Goal: Task Accomplishment & Management: Manage account settings

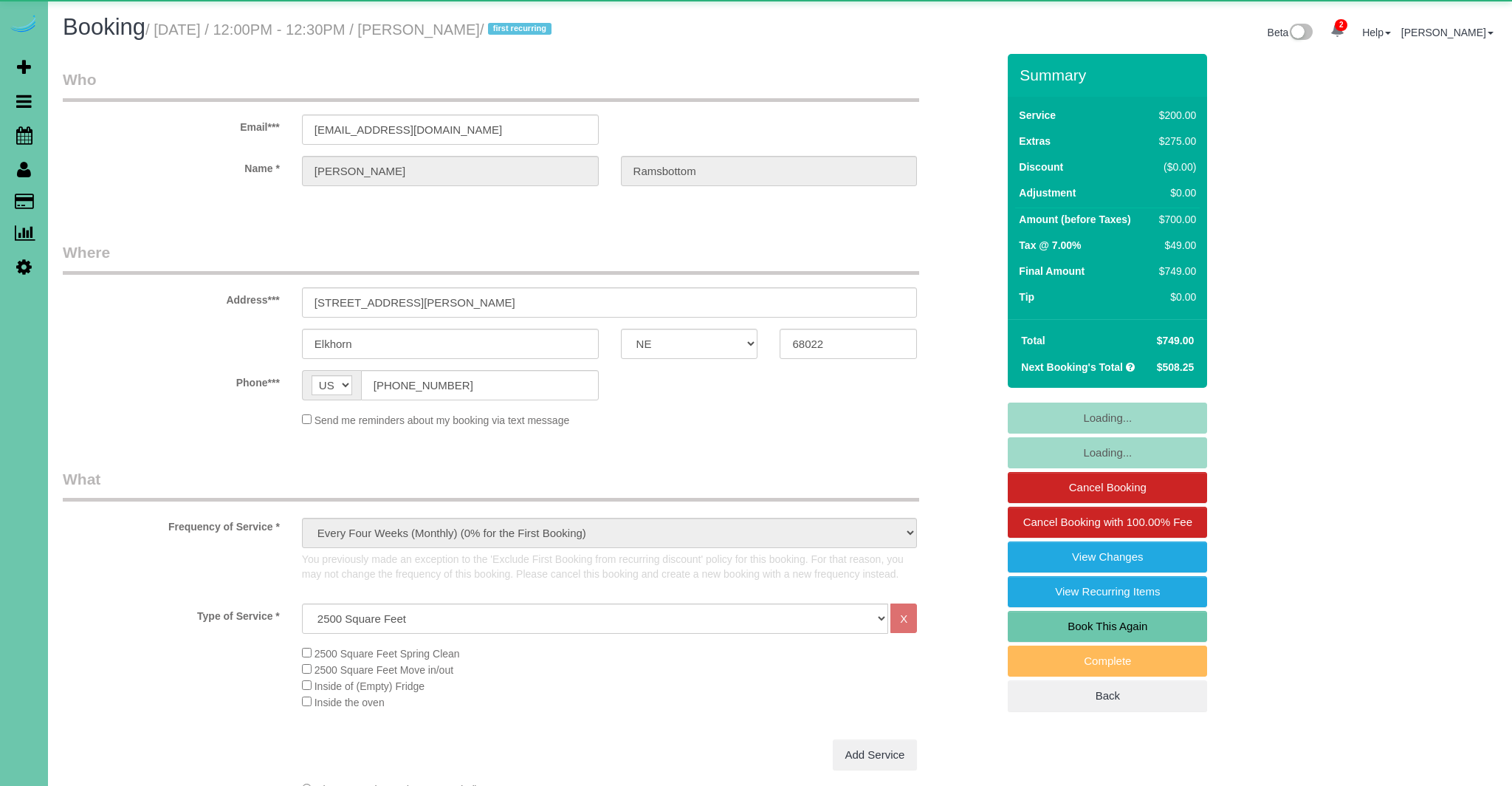
select select "NE"
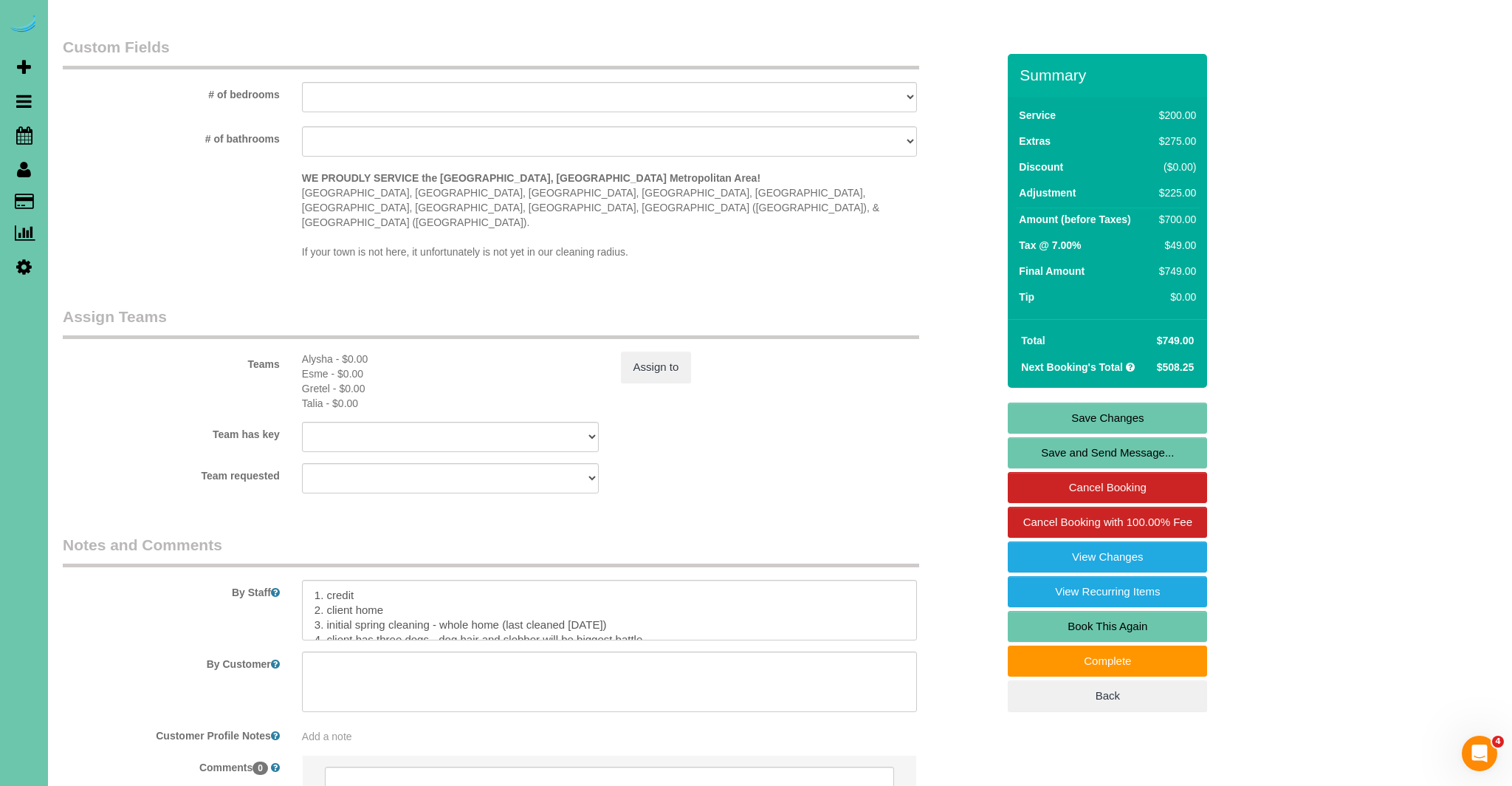
scroll to position [1513, 0]
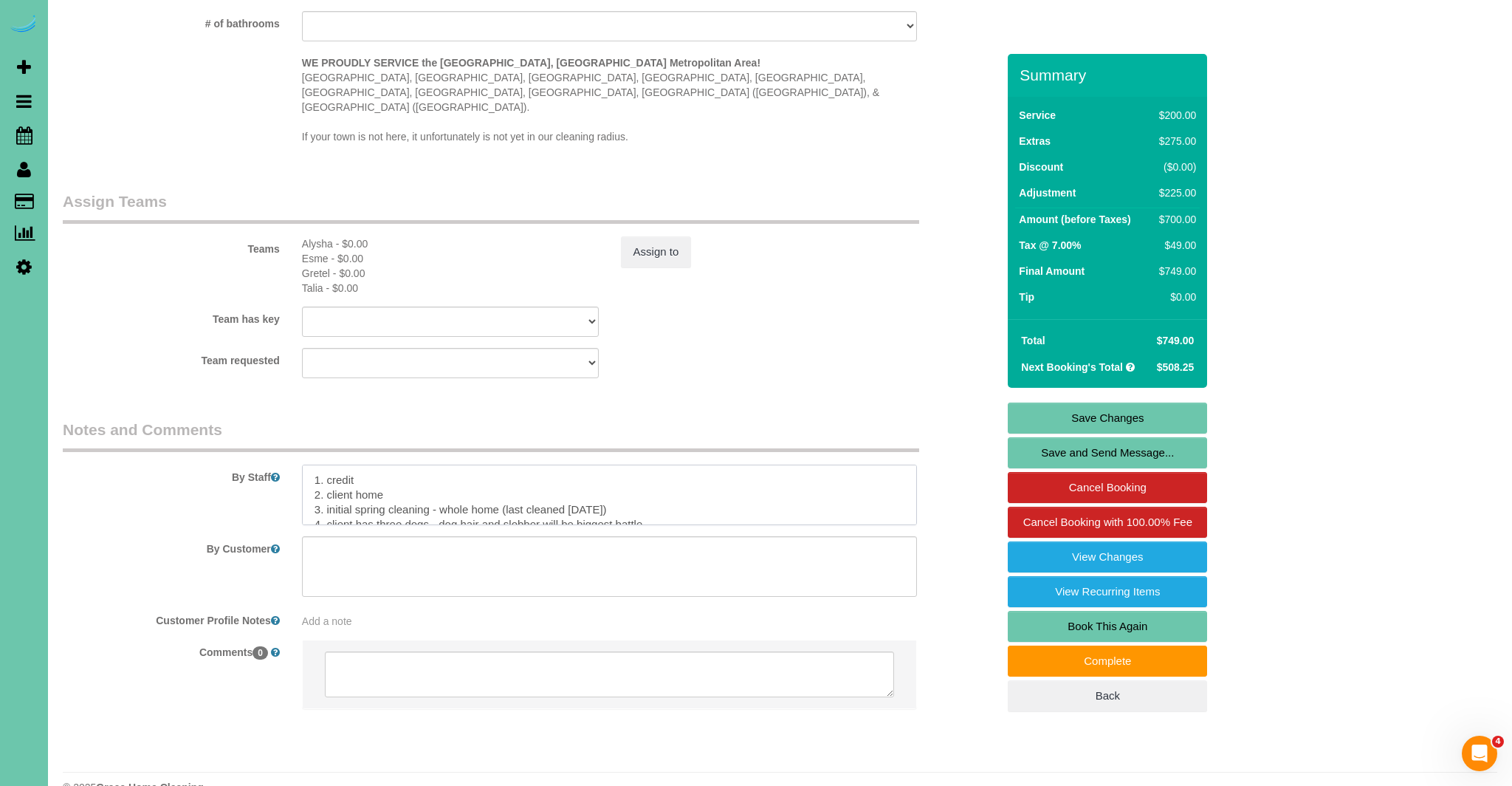
drag, startPoint x: 396, startPoint y: 466, endPoint x: 427, endPoint y: 476, distance: 32.6
click at [399, 467] on textarea at bounding box center [609, 495] width 616 height 61
type textarea "1. credit 2. client home if not GC 1981 3. initial spring cleaning - whole home…"
click at [1128, 423] on link "Save Changes" at bounding box center [1107, 418] width 199 height 31
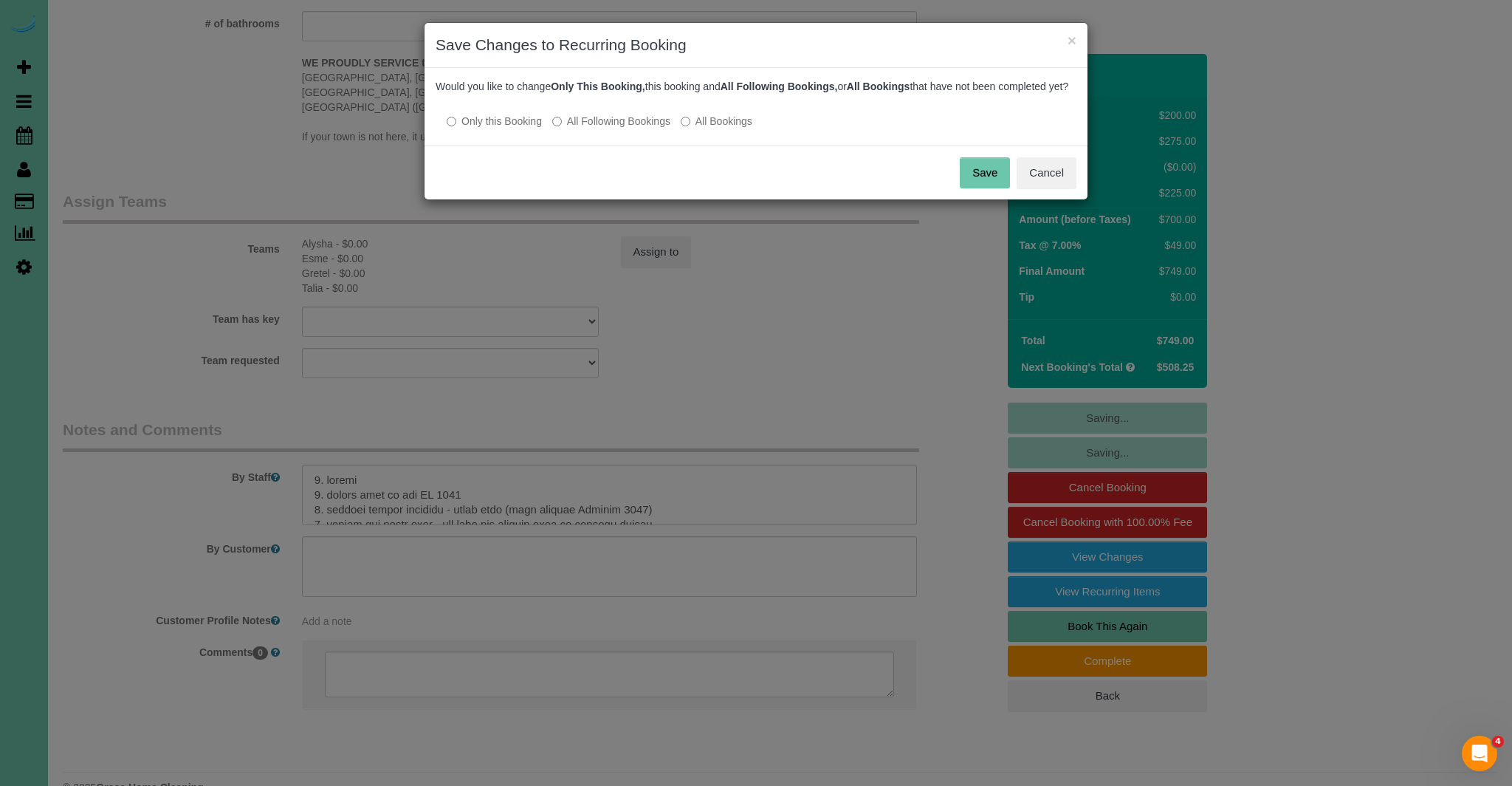
click at [986, 189] on button "Save" at bounding box center [985, 172] width 50 height 31
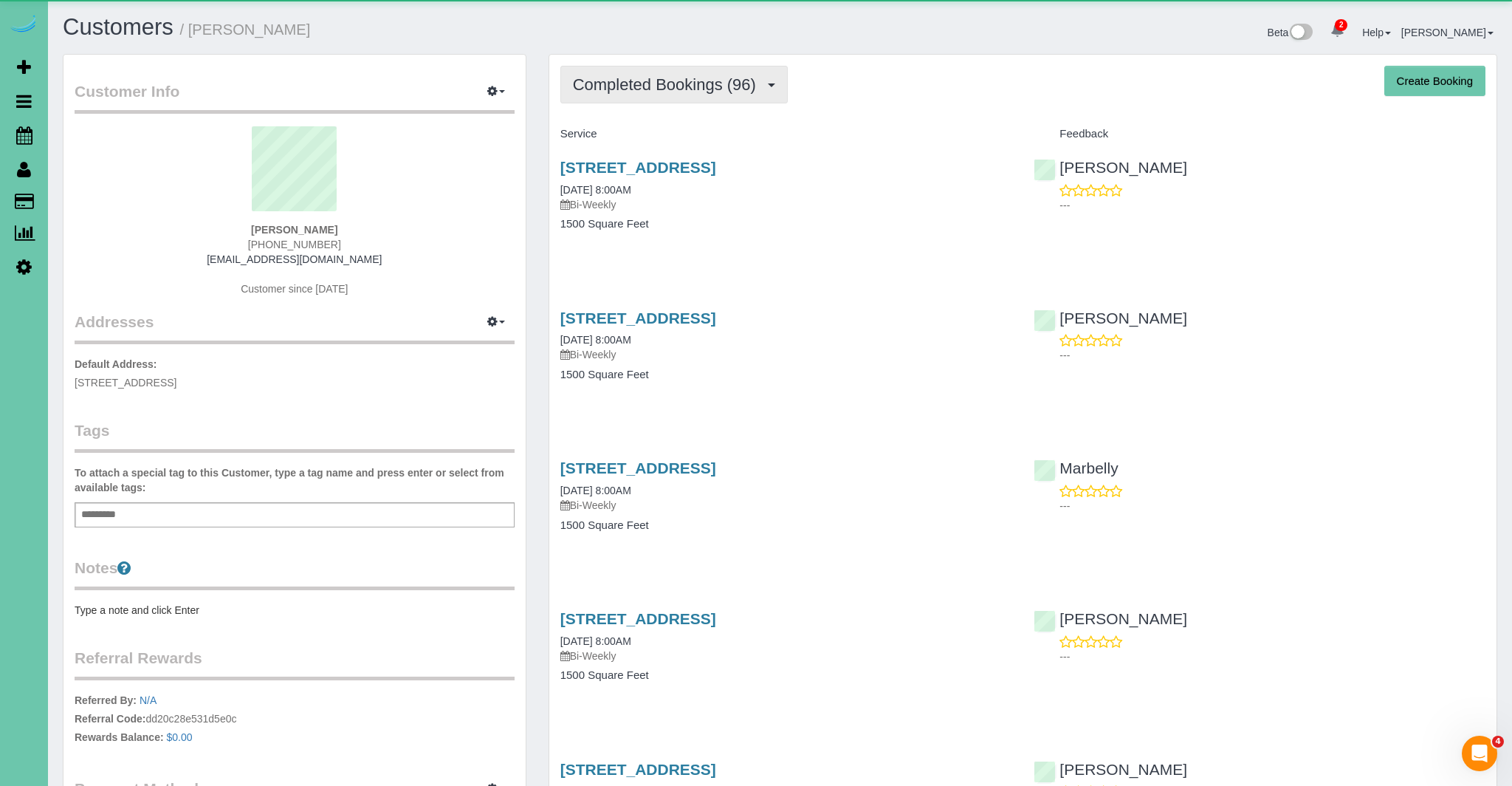
click at [702, 72] on button "Completed Bookings (96)" at bounding box center [674, 84] width 228 height 38
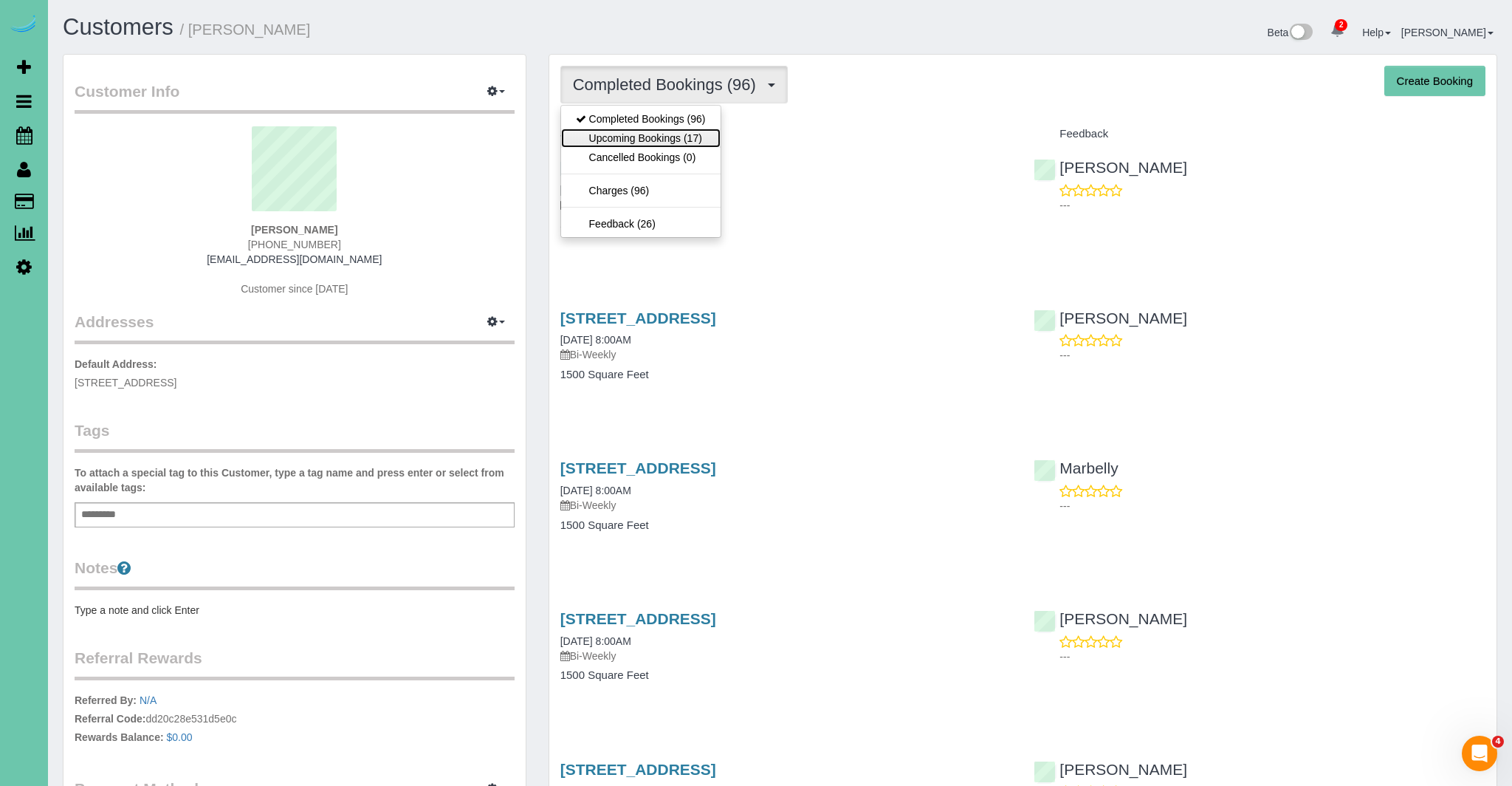
click at [663, 138] on link "Upcoming Bookings (17)" at bounding box center [640, 138] width 159 height 19
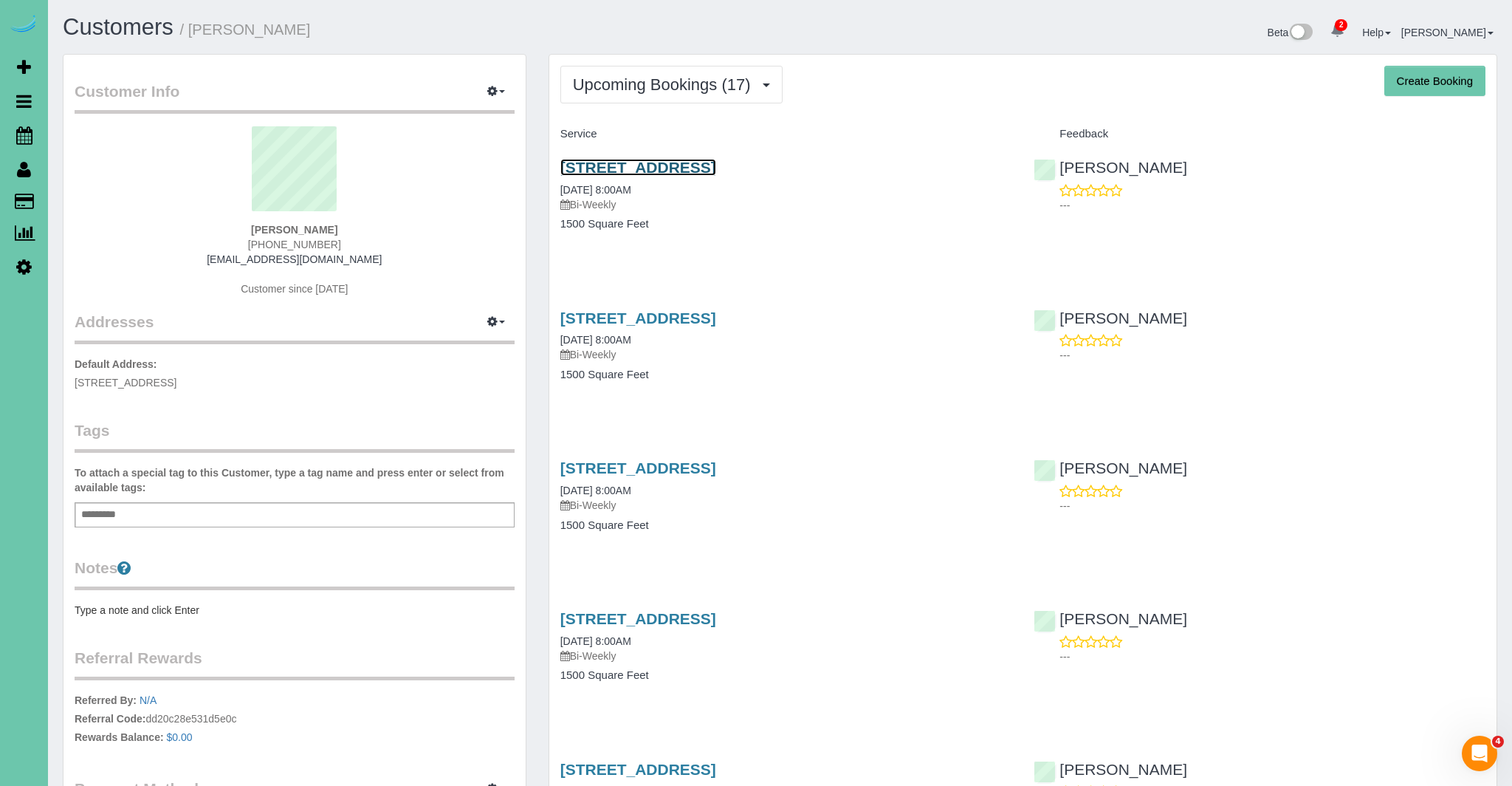
click at [703, 171] on link "[STREET_ADDRESS]" at bounding box center [638, 167] width 155 height 17
click at [716, 320] on link "[STREET_ADDRESS]" at bounding box center [638, 318] width 155 height 17
click at [704, 464] on link "[STREET_ADDRESS]" at bounding box center [638, 468] width 155 height 17
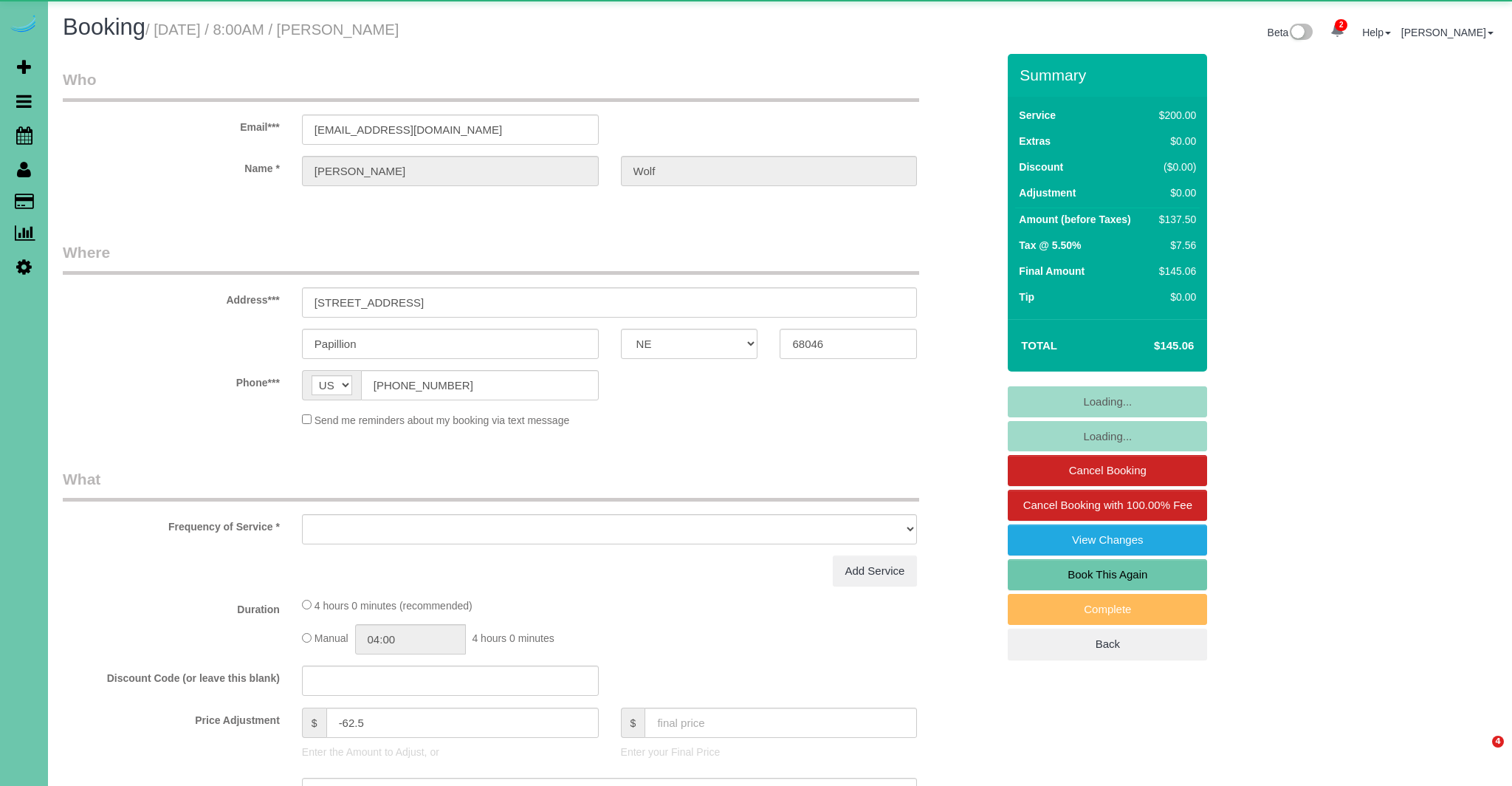
select select "NE"
select select "object:672"
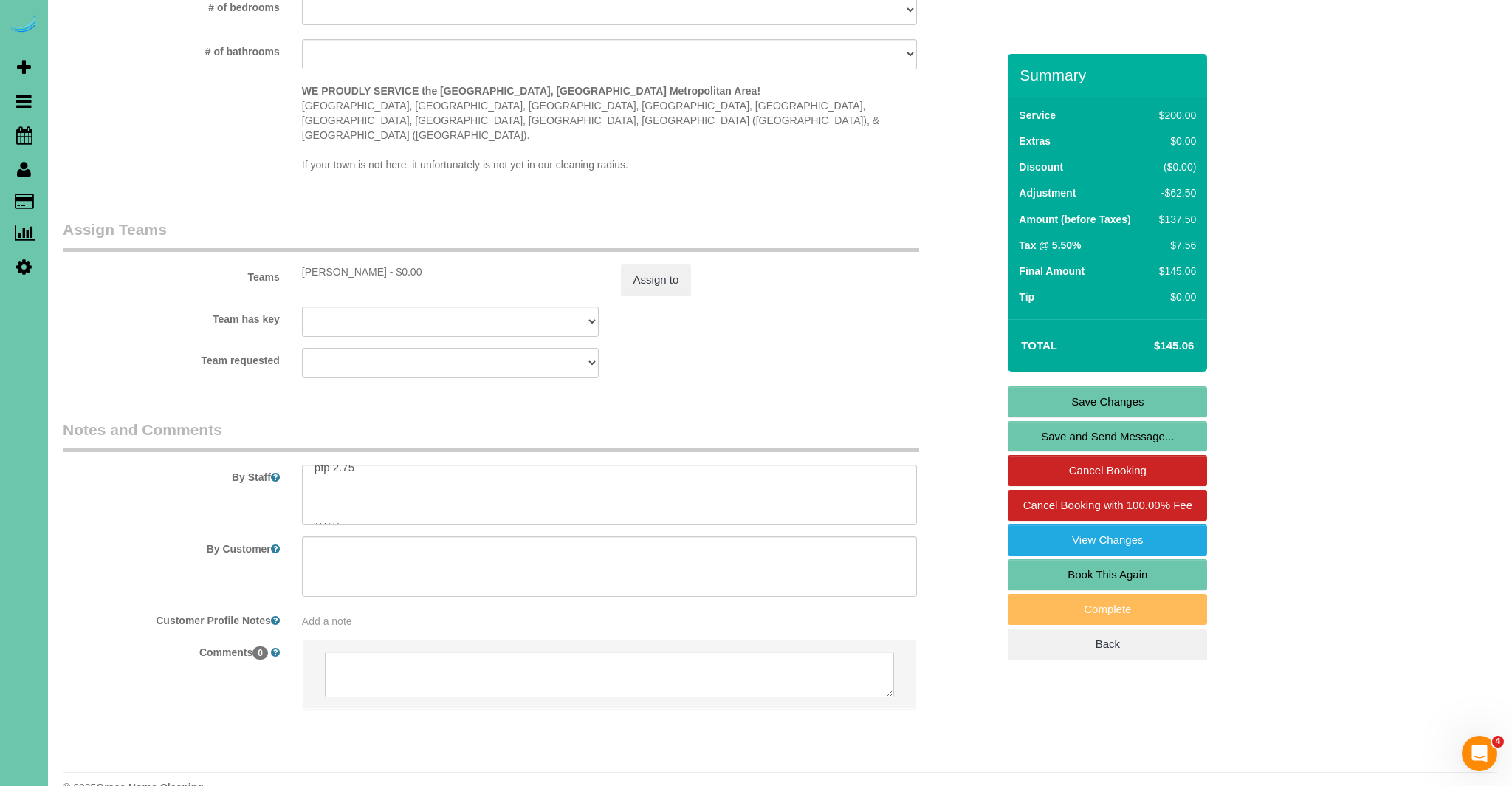
scroll to position [102, 0]
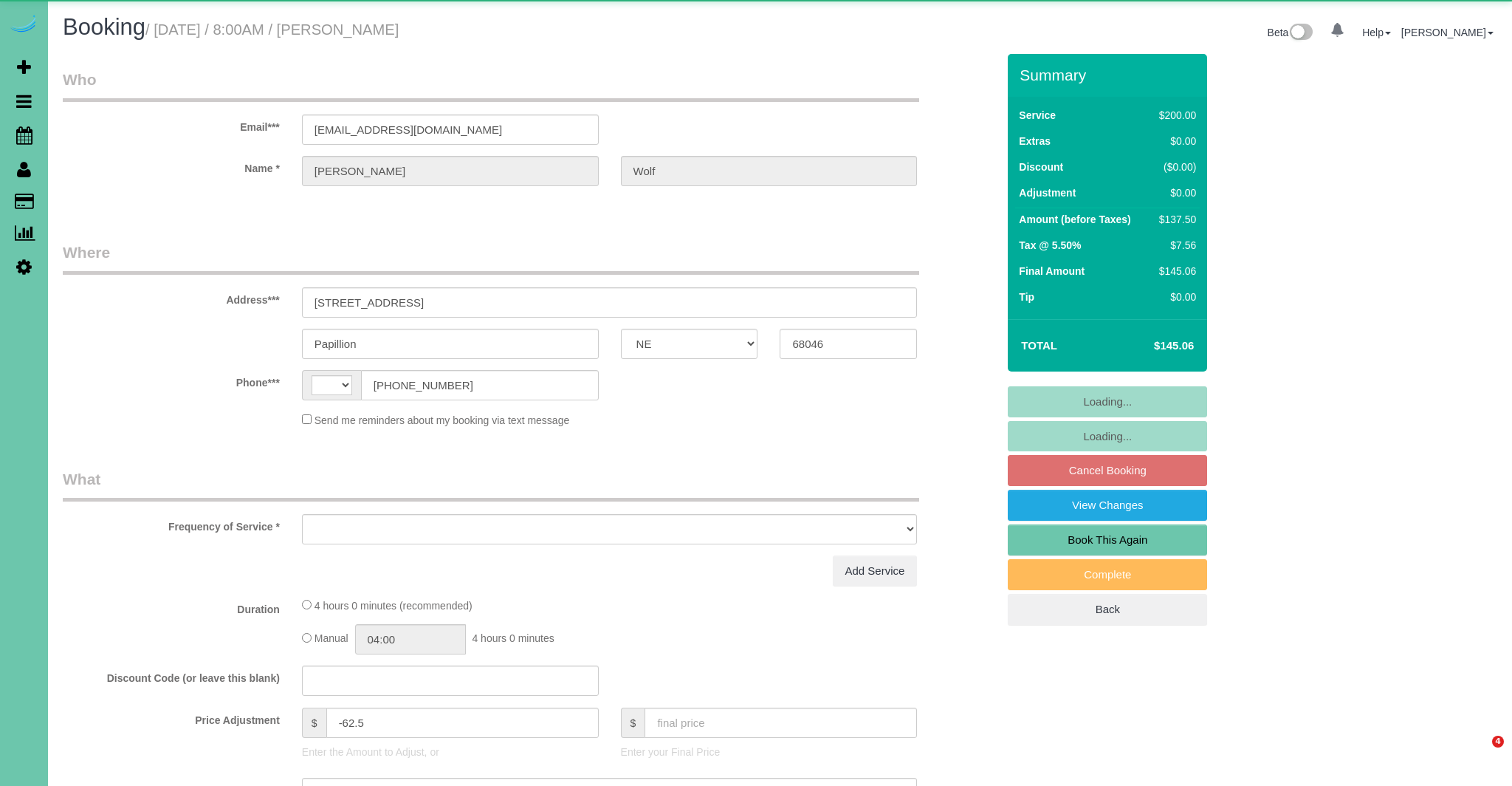
select select "NE"
select select "string:US"
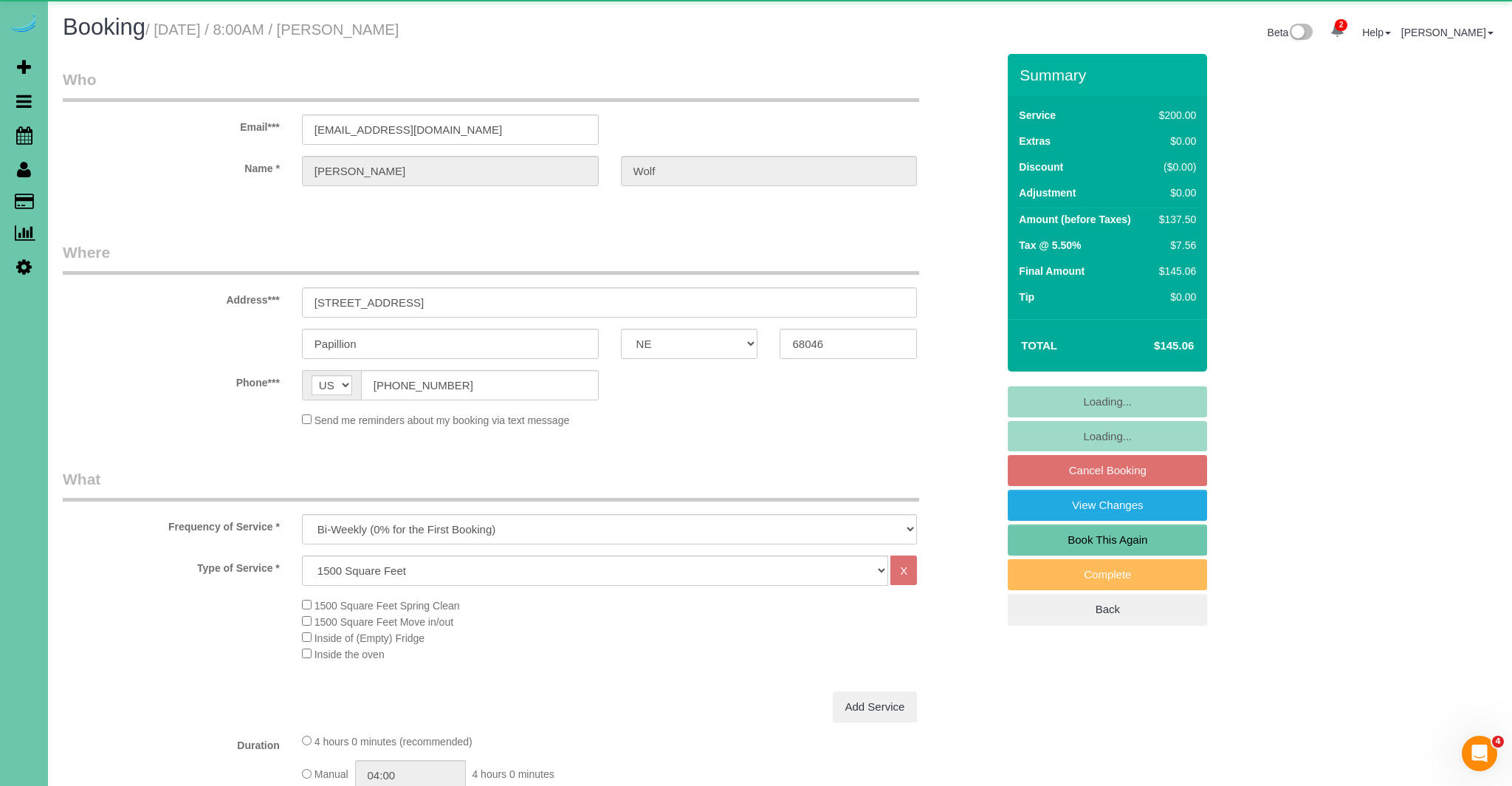
select select "object:736"
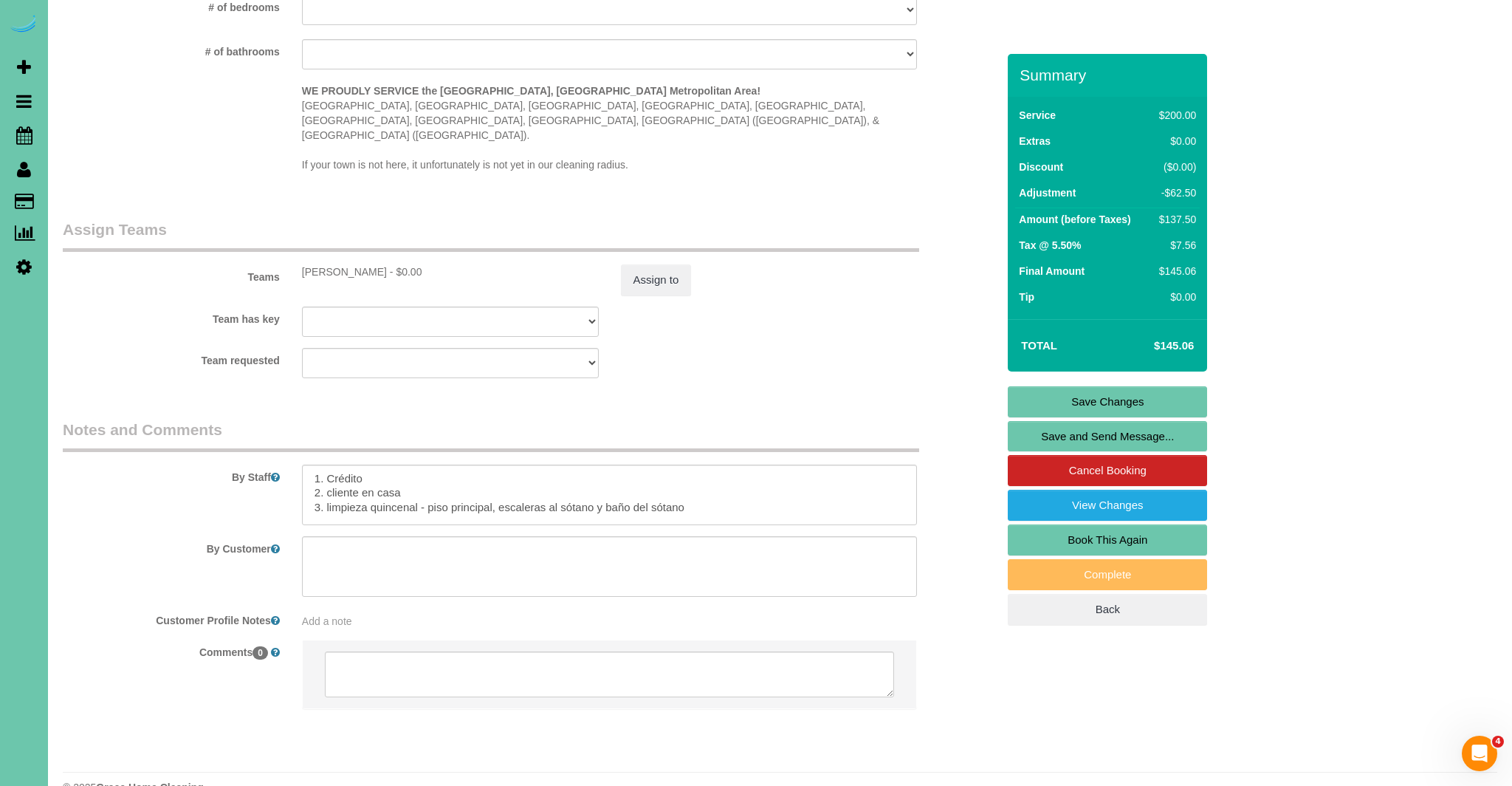
scroll to position [192, 0]
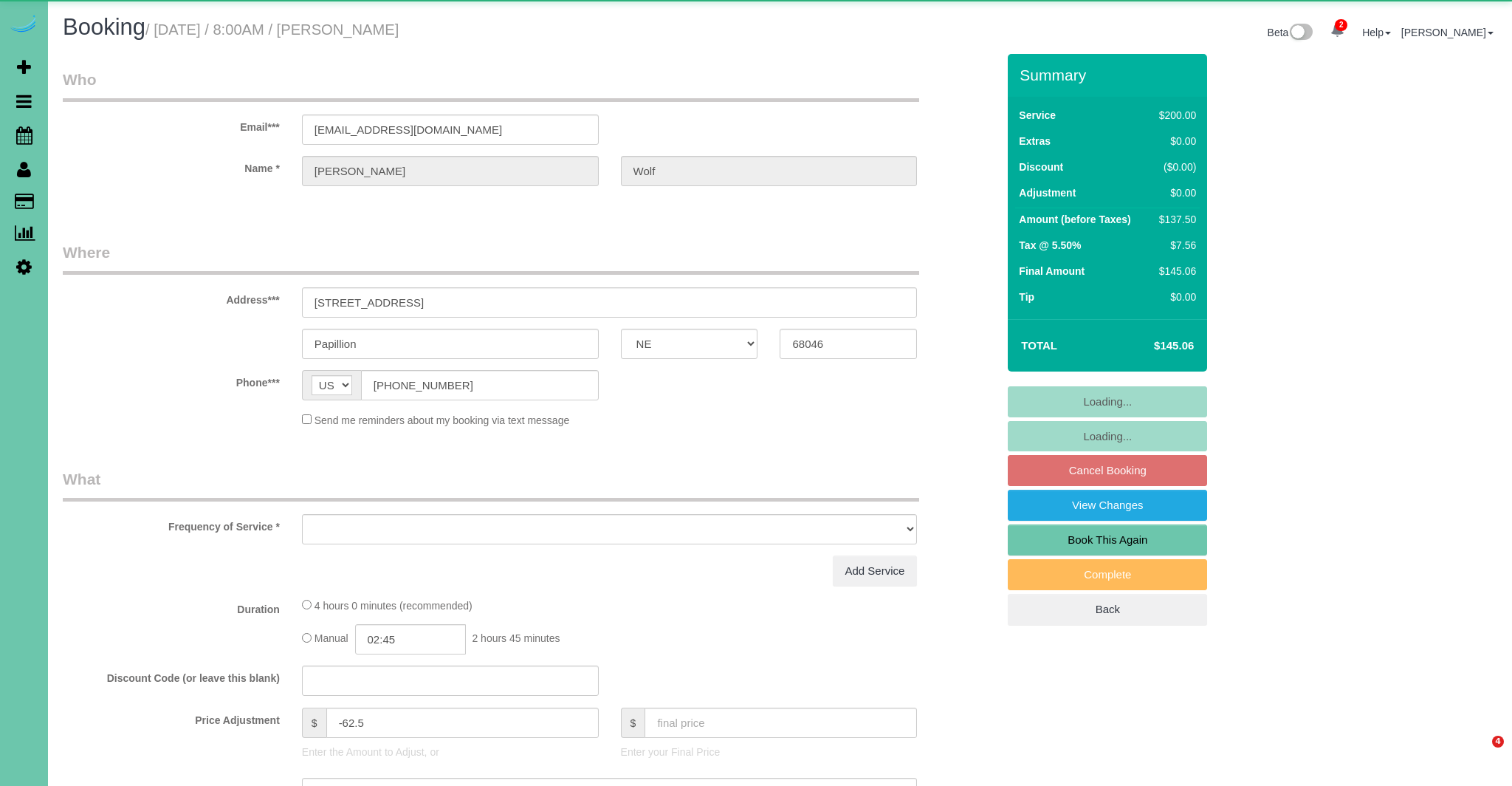
select select "NE"
select select "object:668"
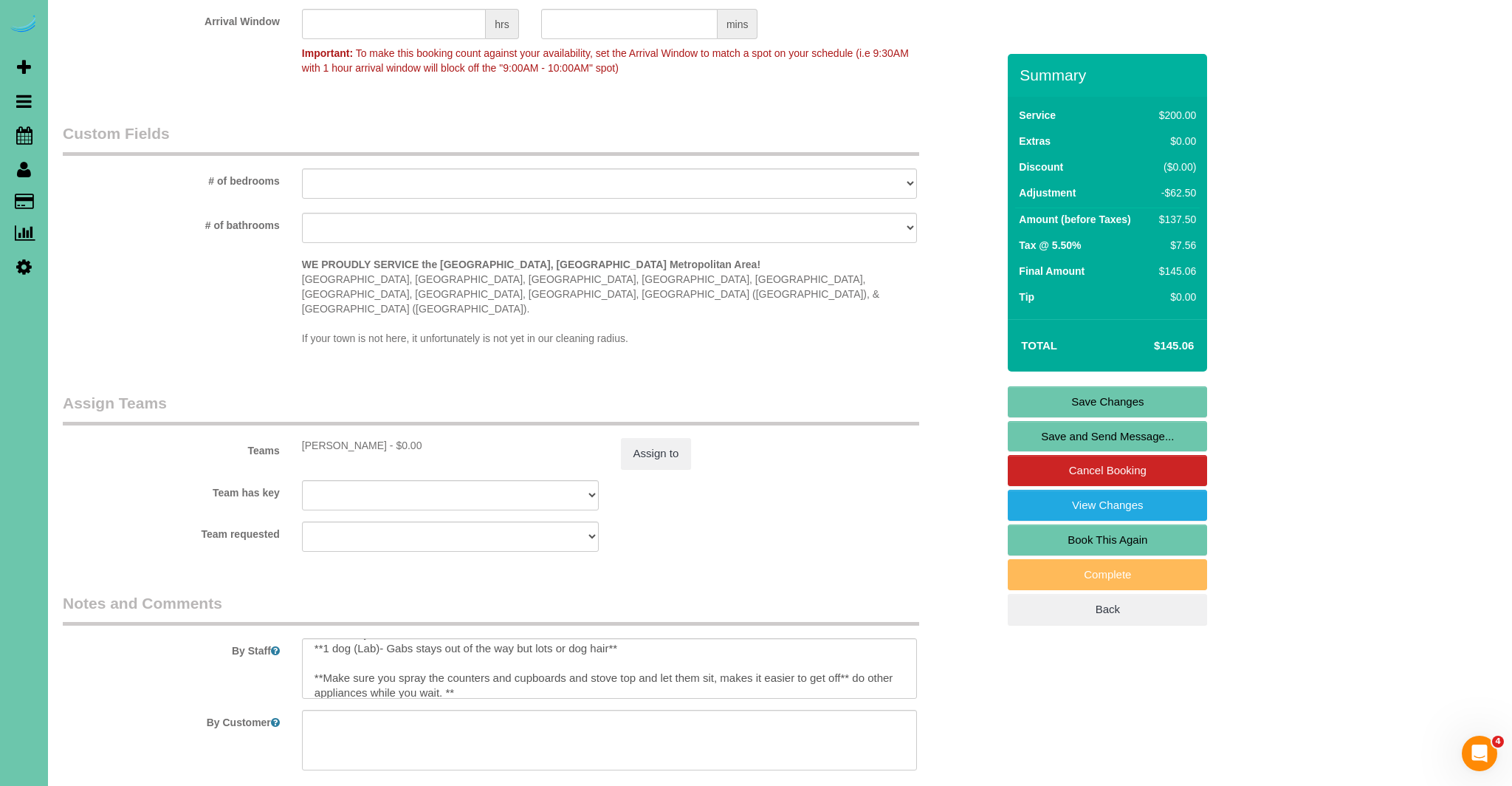
scroll to position [50, 0]
drag, startPoint x: 316, startPoint y: 619, endPoint x: 549, endPoint y: 627, distance: 233.1
click at [549, 638] on textarea at bounding box center [609, 668] width 616 height 61
drag, startPoint x: 309, startPoint y: 648, endPoint x: 713, endPoint y: 651, distance: 404.0
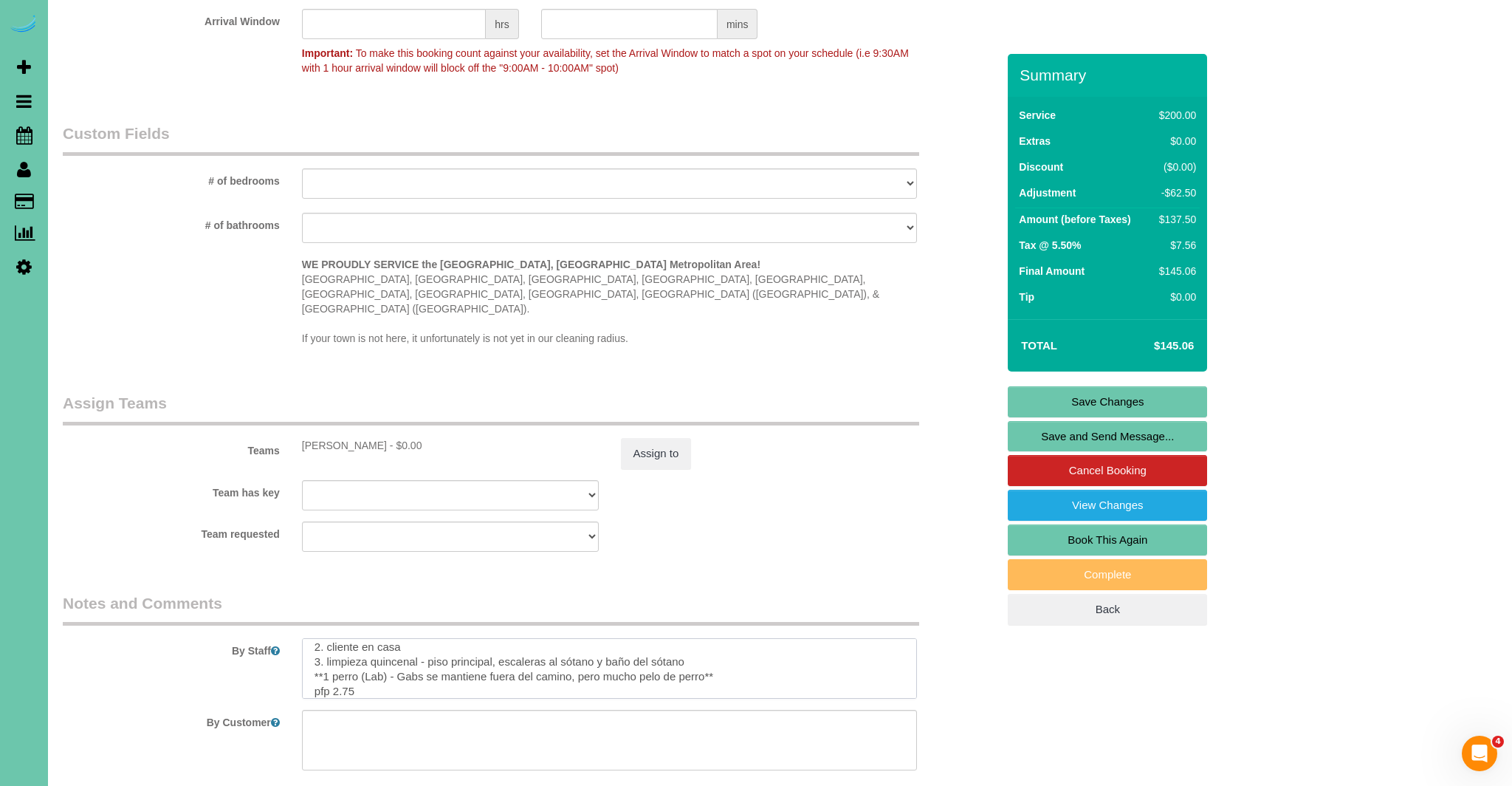
click at [713, 651] on textarea at bounding box center [609, 668] width 616 height 61
type textarea "1. Credit 2. client home 3. biweekly clean - main floor, stairs to basement & b…"
click at [1123, 406] on link "Save Changes" at bounding box center [1107, 402] width 199 height 31
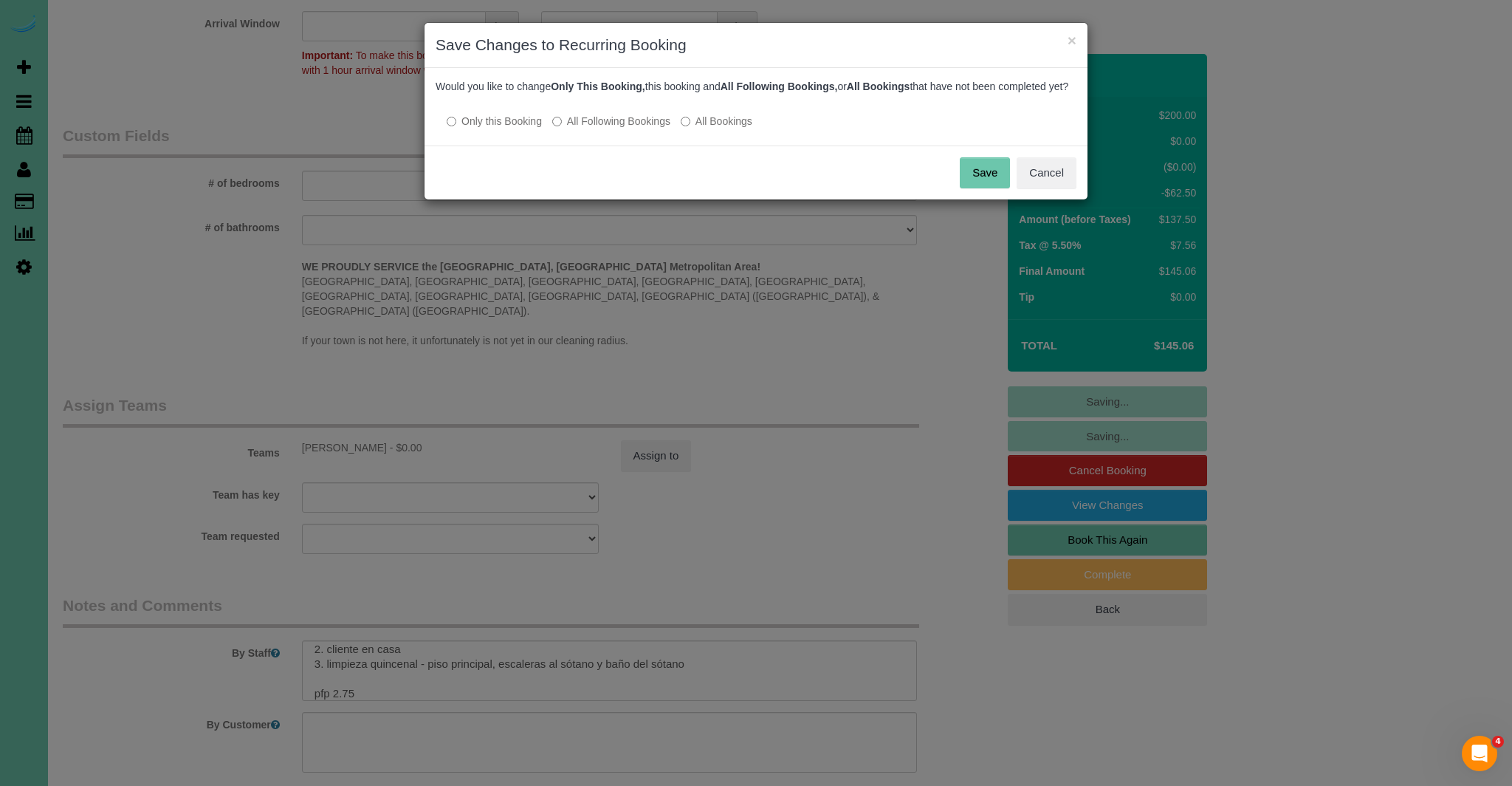
click at [562, 129] on label "All Following Bookings" at bounding box center [612, 121] width 118 height 15
click at [993, 186] on button "Save" at bounding box center [985, 172] width 50 height 31
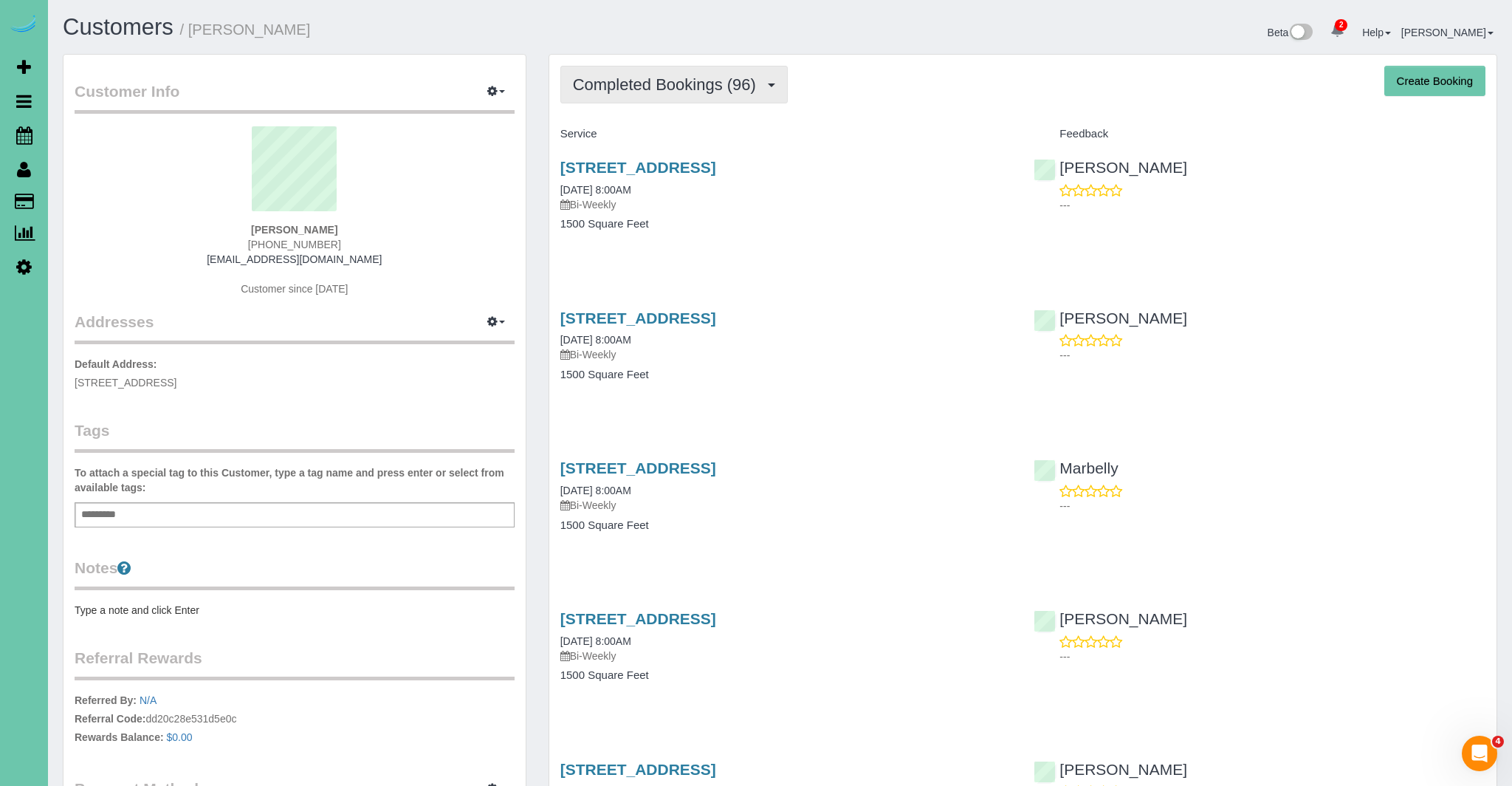
click at [754, 82] on span "Completed Bookings (96)" at bounding box center [669, 85] width 191 height 18
click at [656, 143] on link "Upcoming Bookings (17)" at bounding box center [640, 138] width 159 height 19
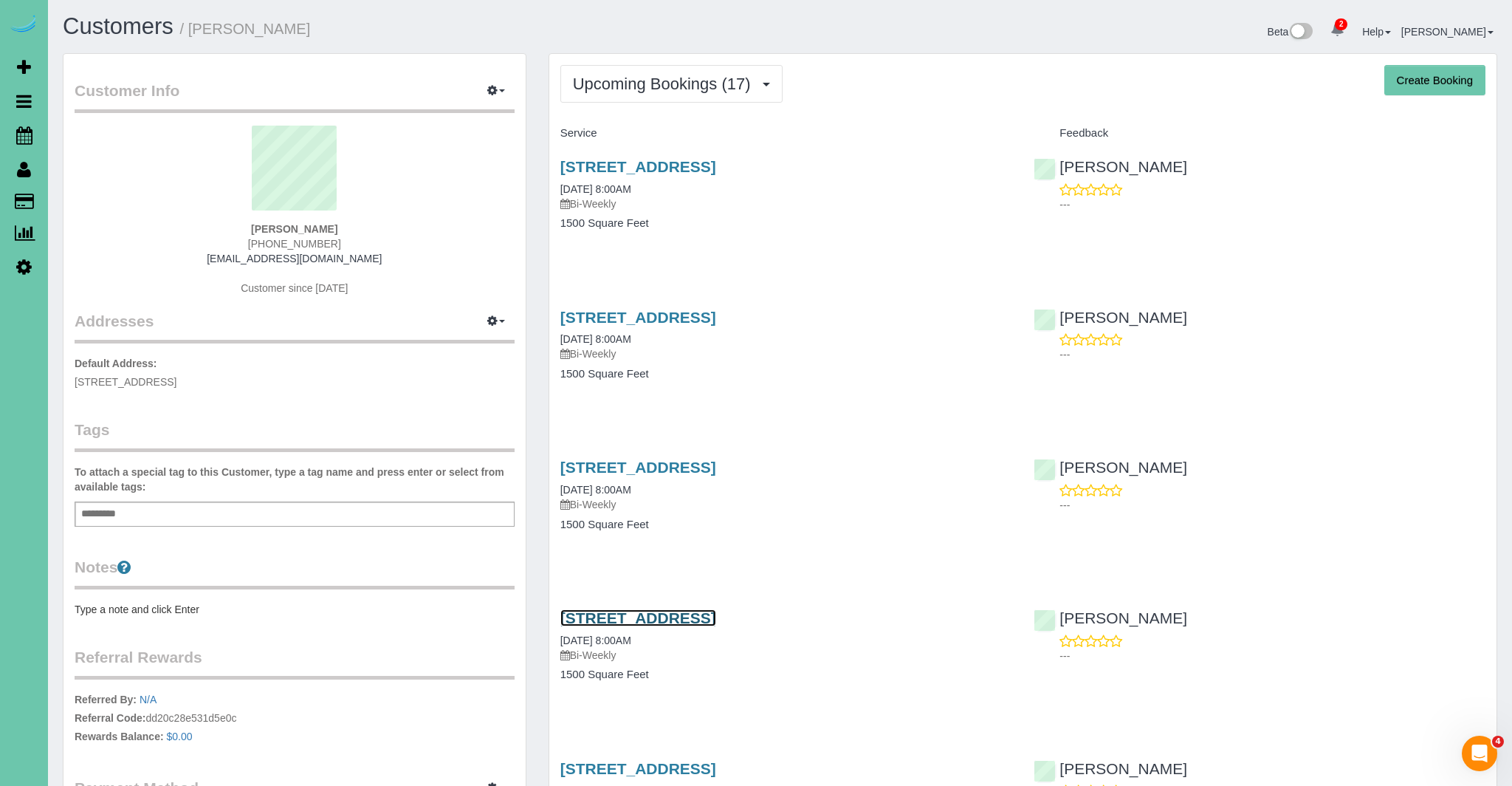
click at [716, 613] on link "[STREET_ADDRESS]" at bounding box center [638, 618] width 155 height 17
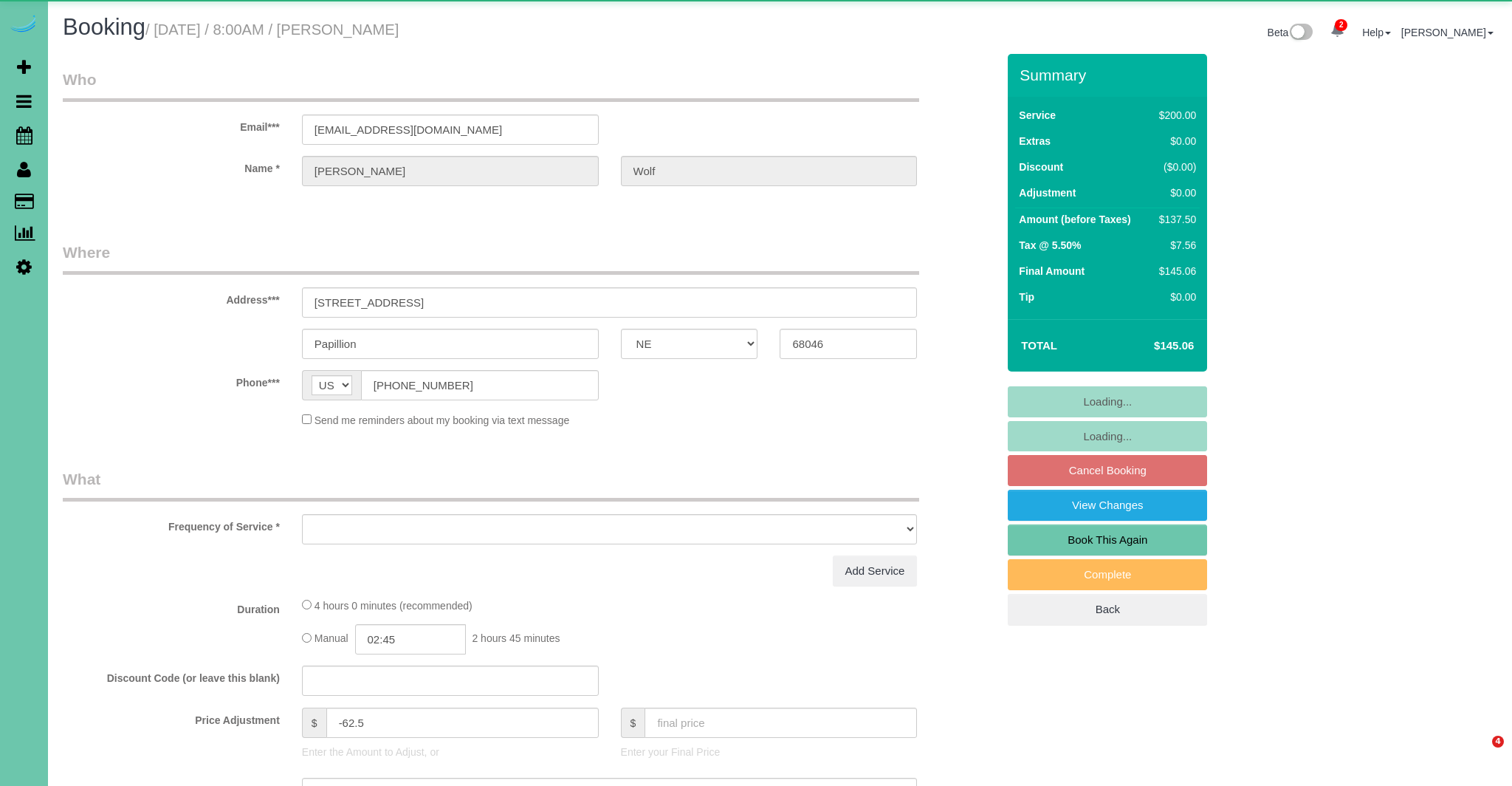
select select "NE"
select select "object:722"
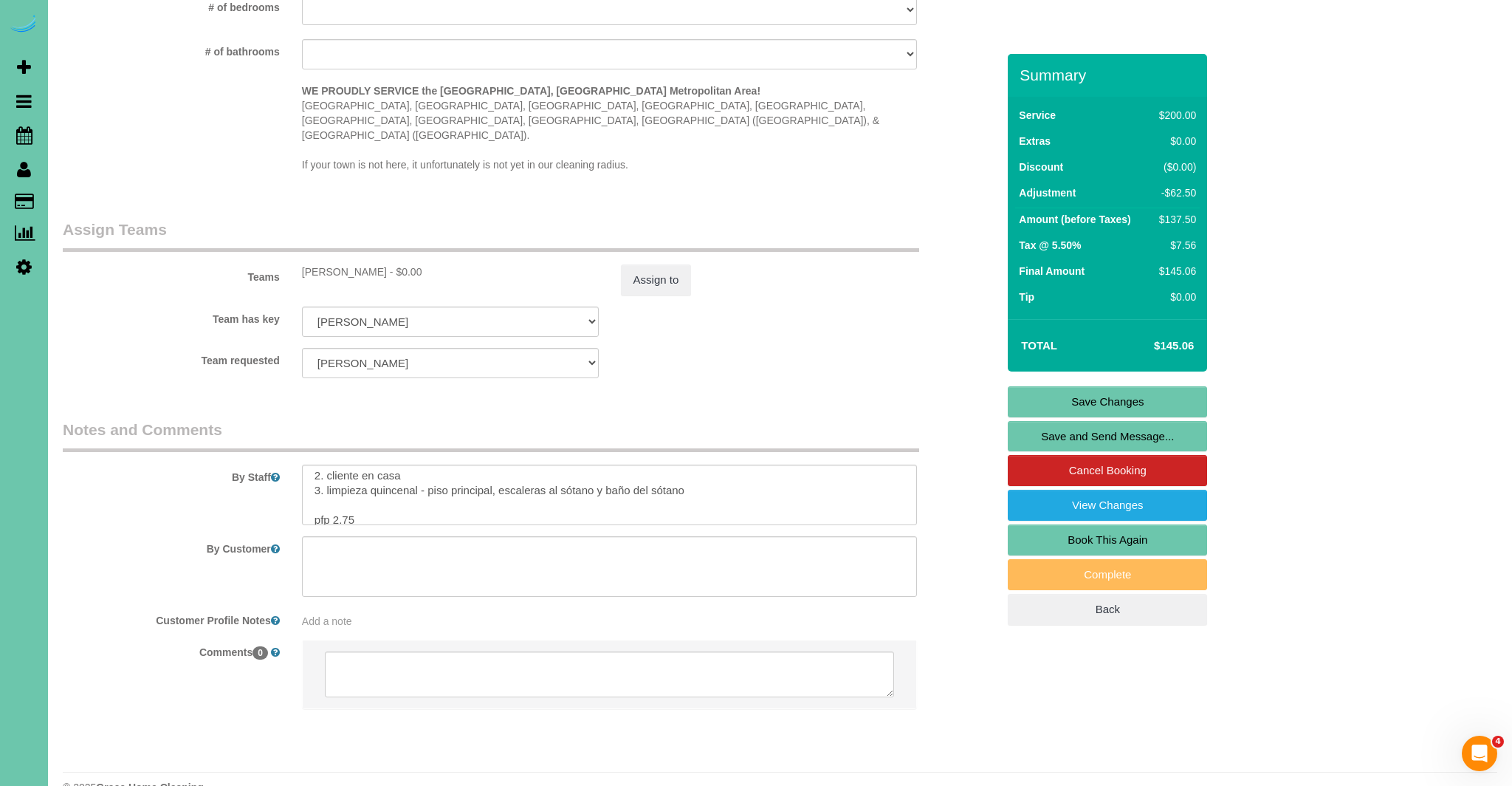
scroll to position [192, 0]
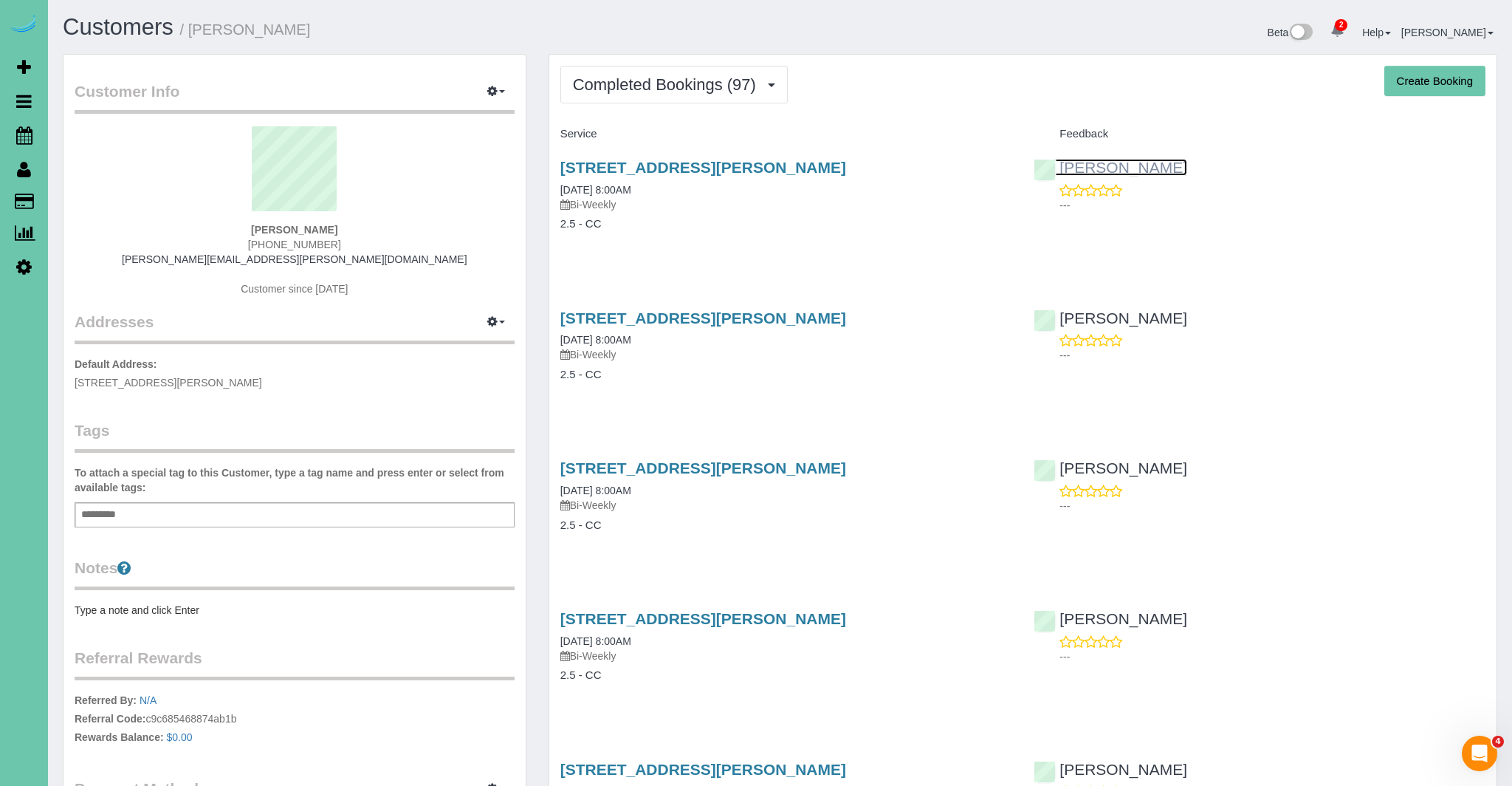
click at [1079, 168] on link "[PERSON_NAME]" at bounding box center [1110, 167] width 154 height 17
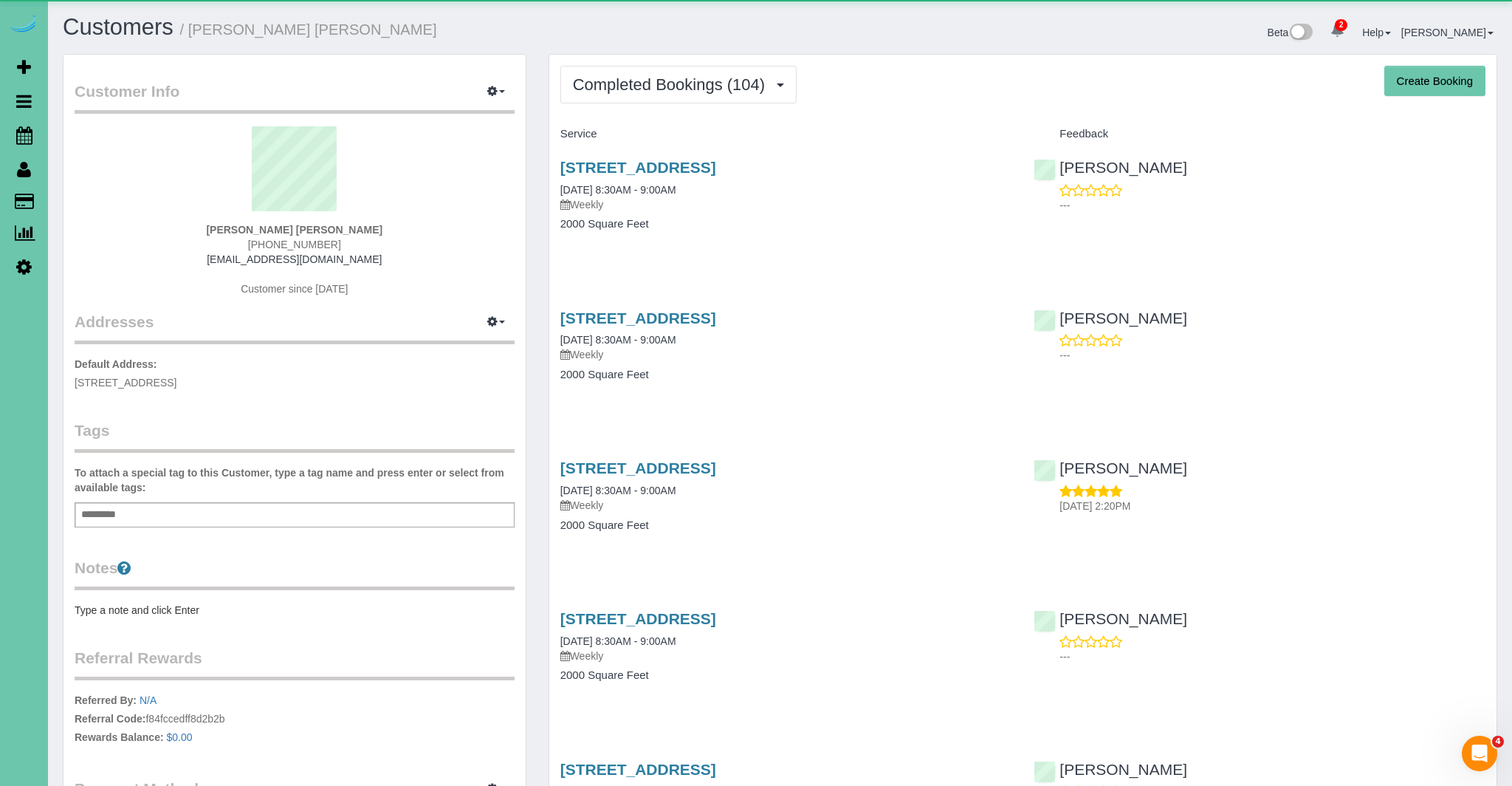
scroll to position [3984, 1512]
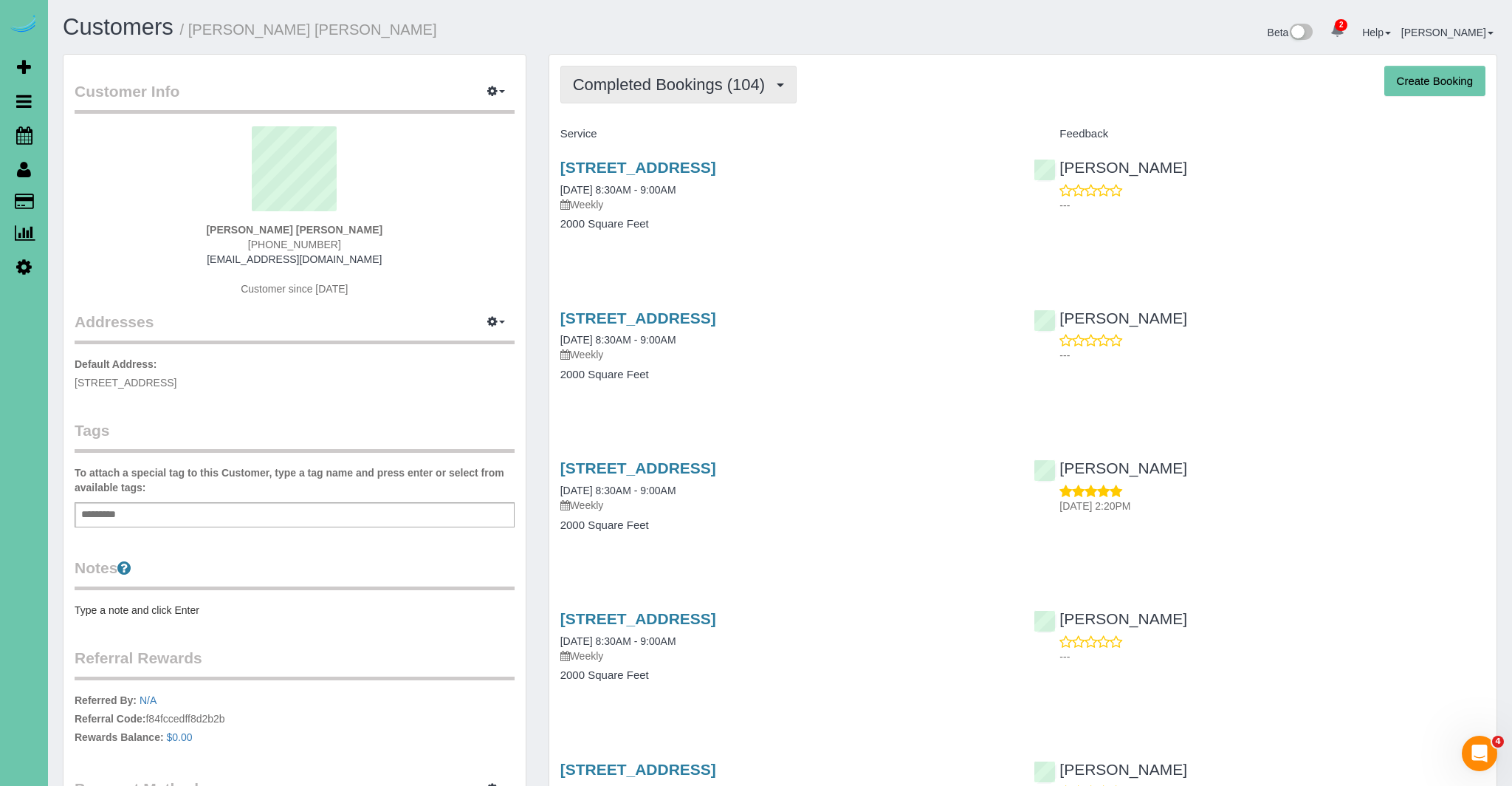
click at [645, 81] on span "Completed Bookings (104)" at bounding box center [673, 85] width 199 height 18
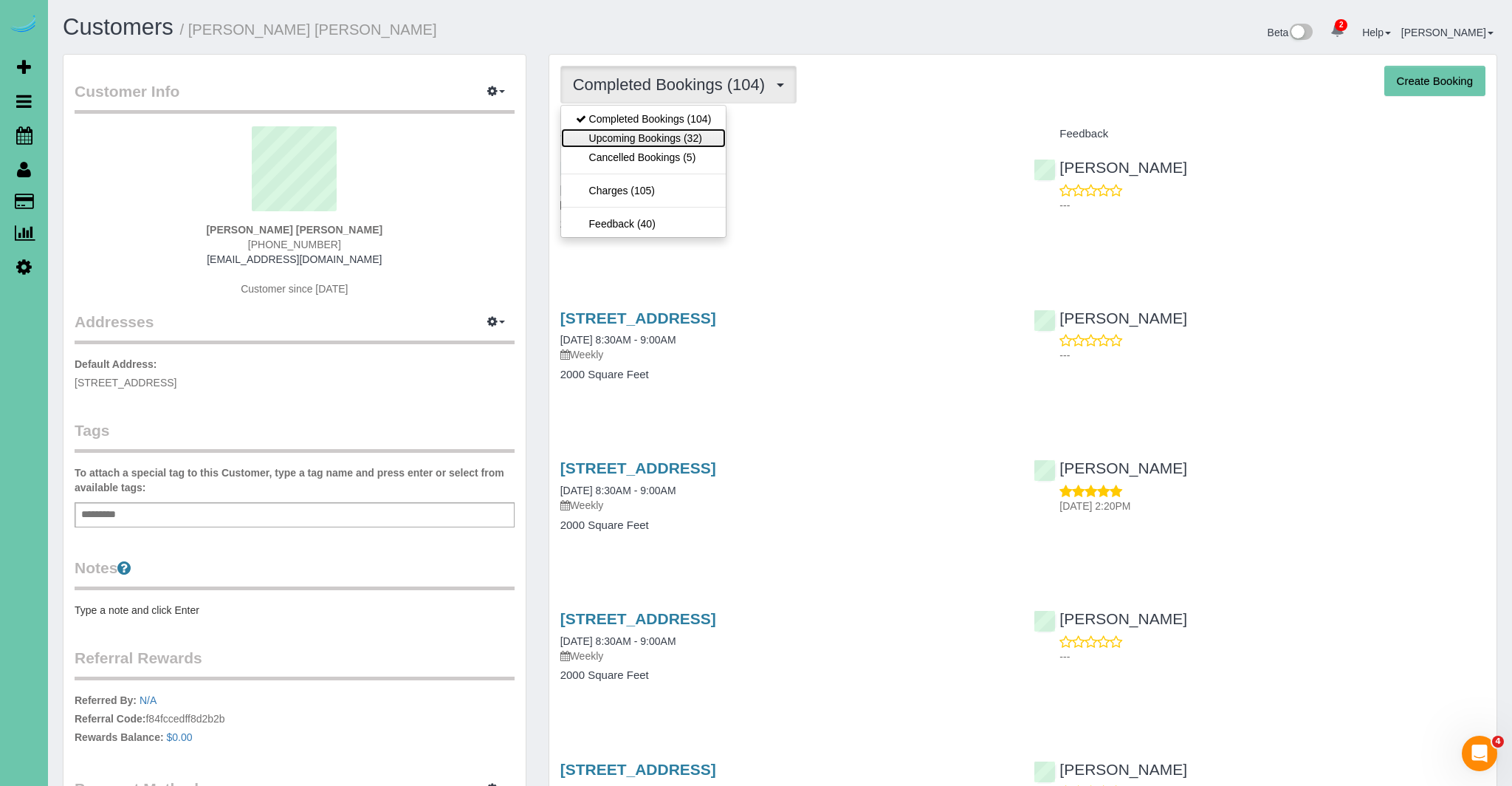
click at [626, 135] on link "Upcoming Bookings (32)" at bounding box center [643, 138] width 165 height 19
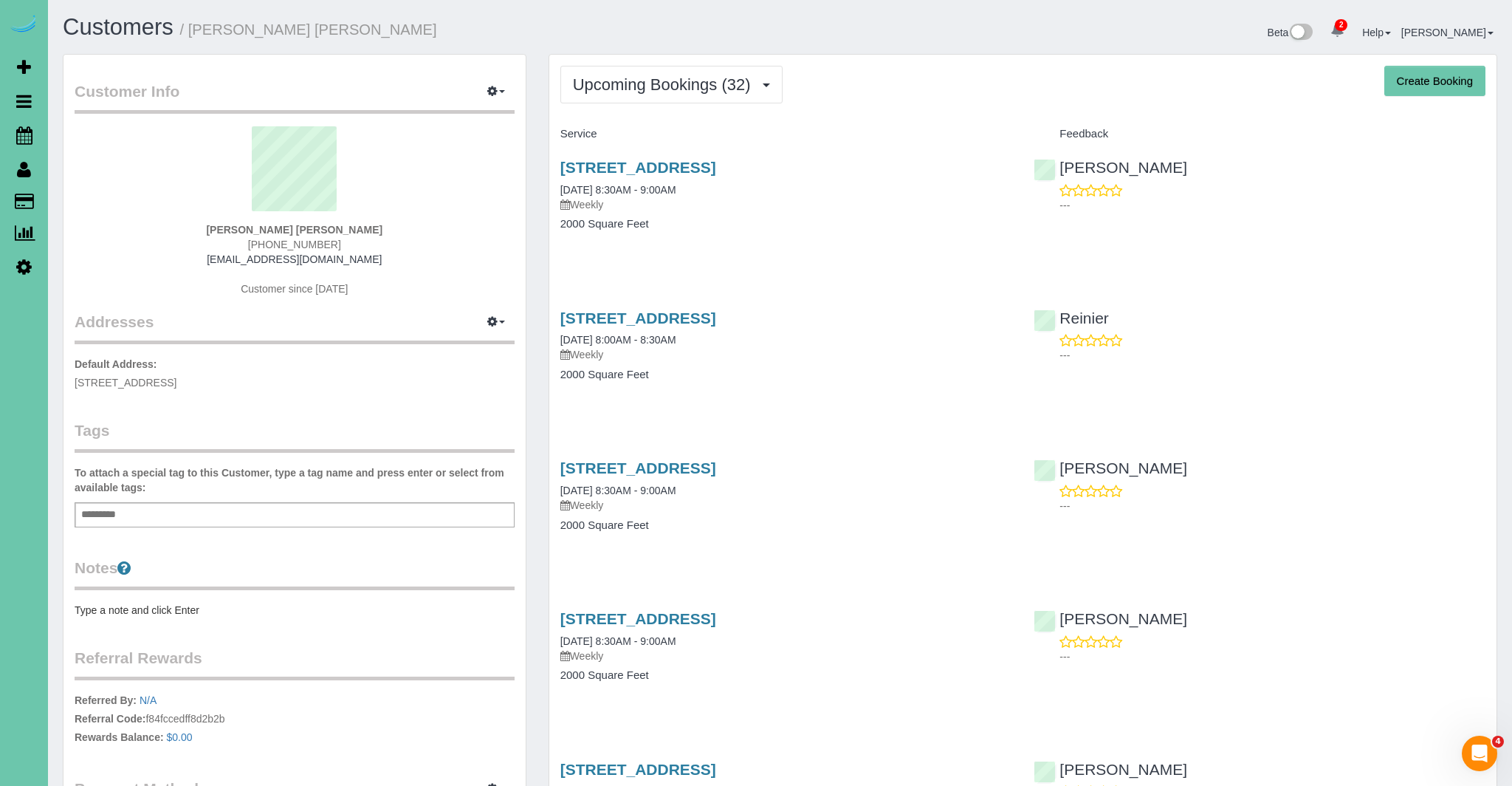
scroll to position [4058, 1512]
click at [681, 168] on link "840 N 143rd Ct, Omaha, NE 68154" at bounding box center [638, 167] width 155 height 17
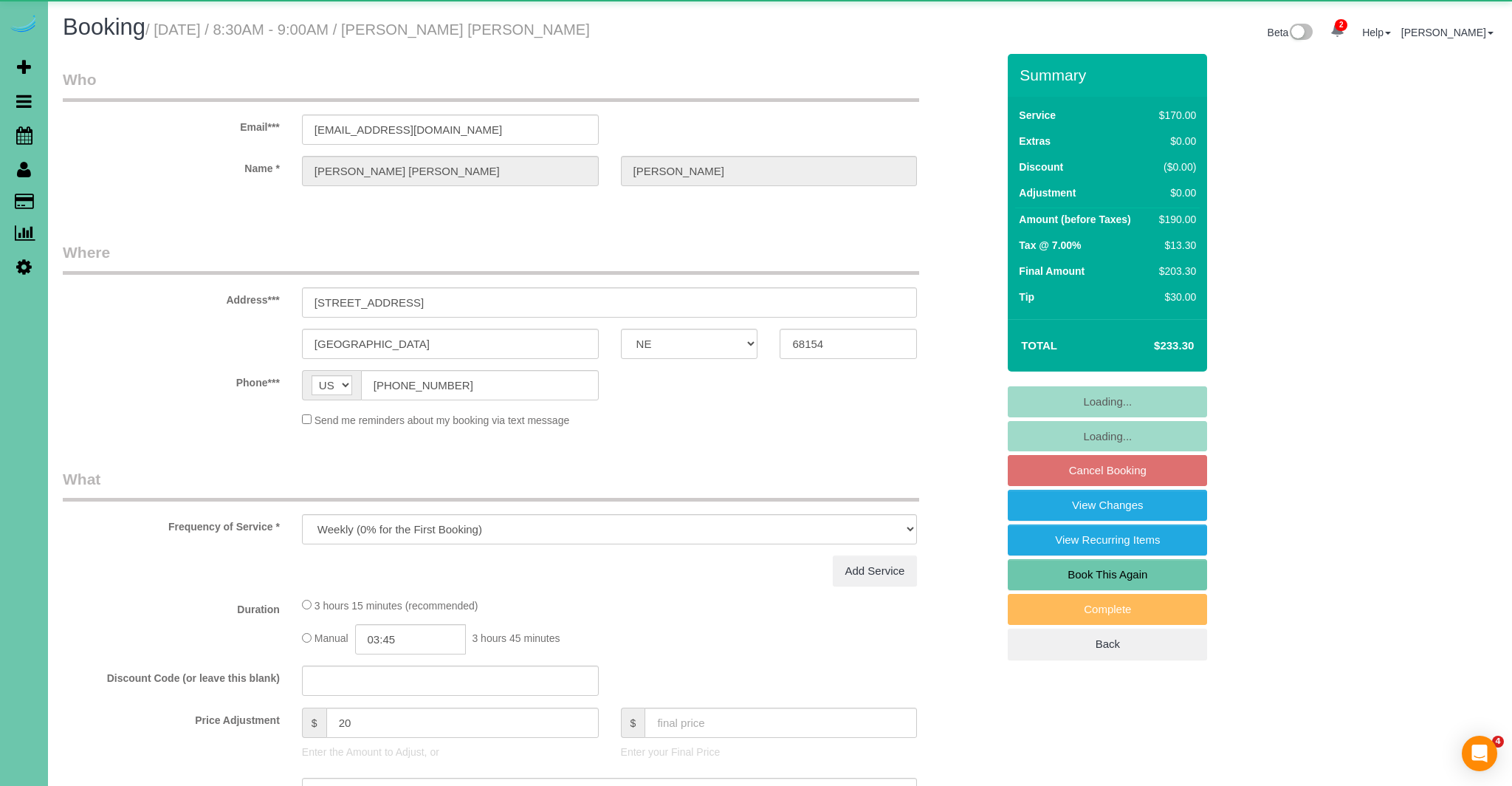
select select "NE"
select select "object:931"
select select "number:35"
select select "number:43"
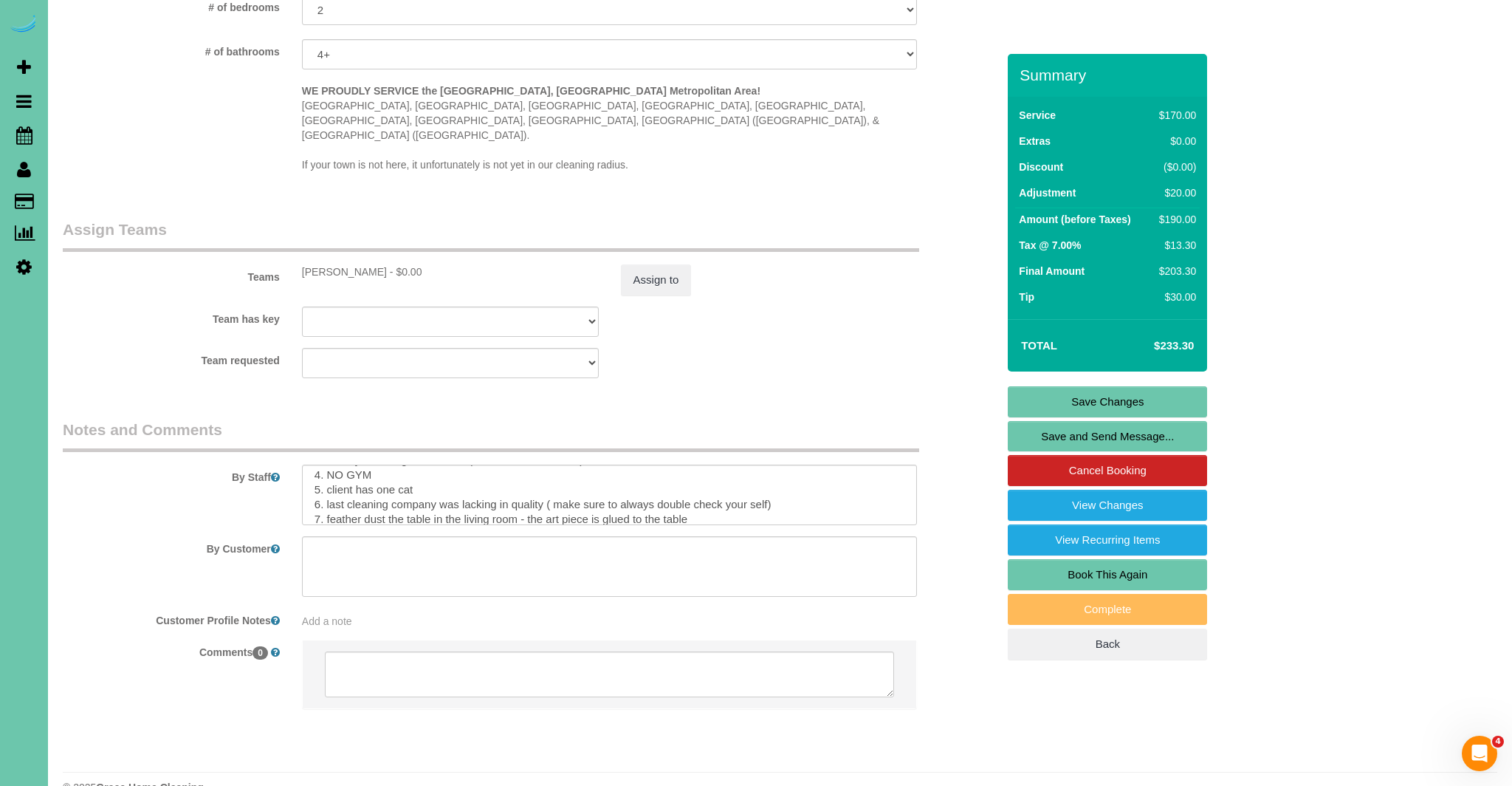
scroll to position [34, 0]
drag, startPoint x: 416, startPoint y: 475, endPoint x: 339, endPoint y: 477, distance: 77.0
click at [328, 478] on textarea at bounding box center [609, 495] width 616 height 61
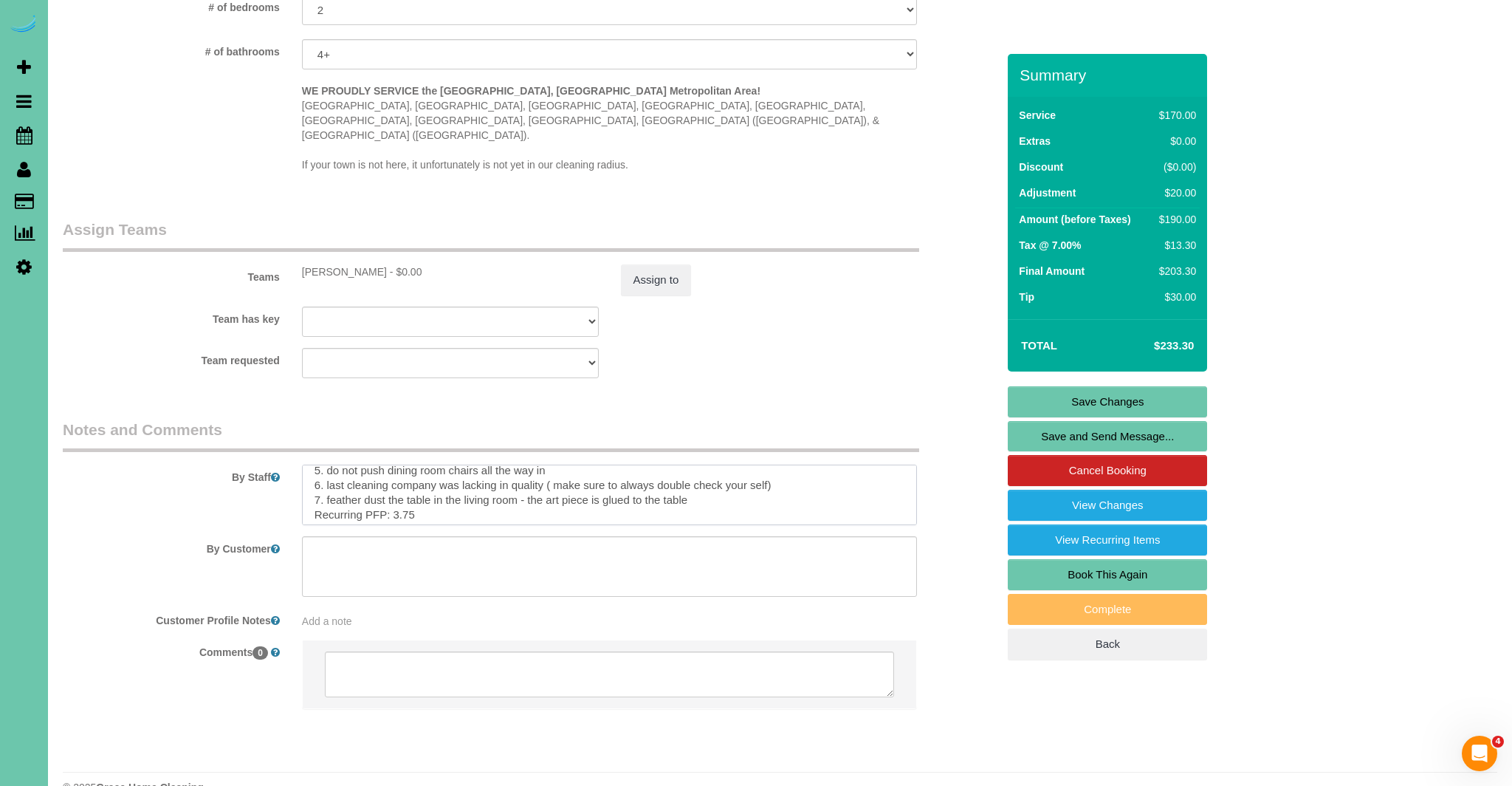
scroll to position [73, 0]
click at [703, 467] on textarea at bounding box center [609, 495] width 616 height 61
type textarea "1. credit 2. client home ( garage code 2810 do not use it unless client isn't h…"
click at [1076, 393] on link "Save Changes" at bounding box center [1107, 402] width 199 height 31
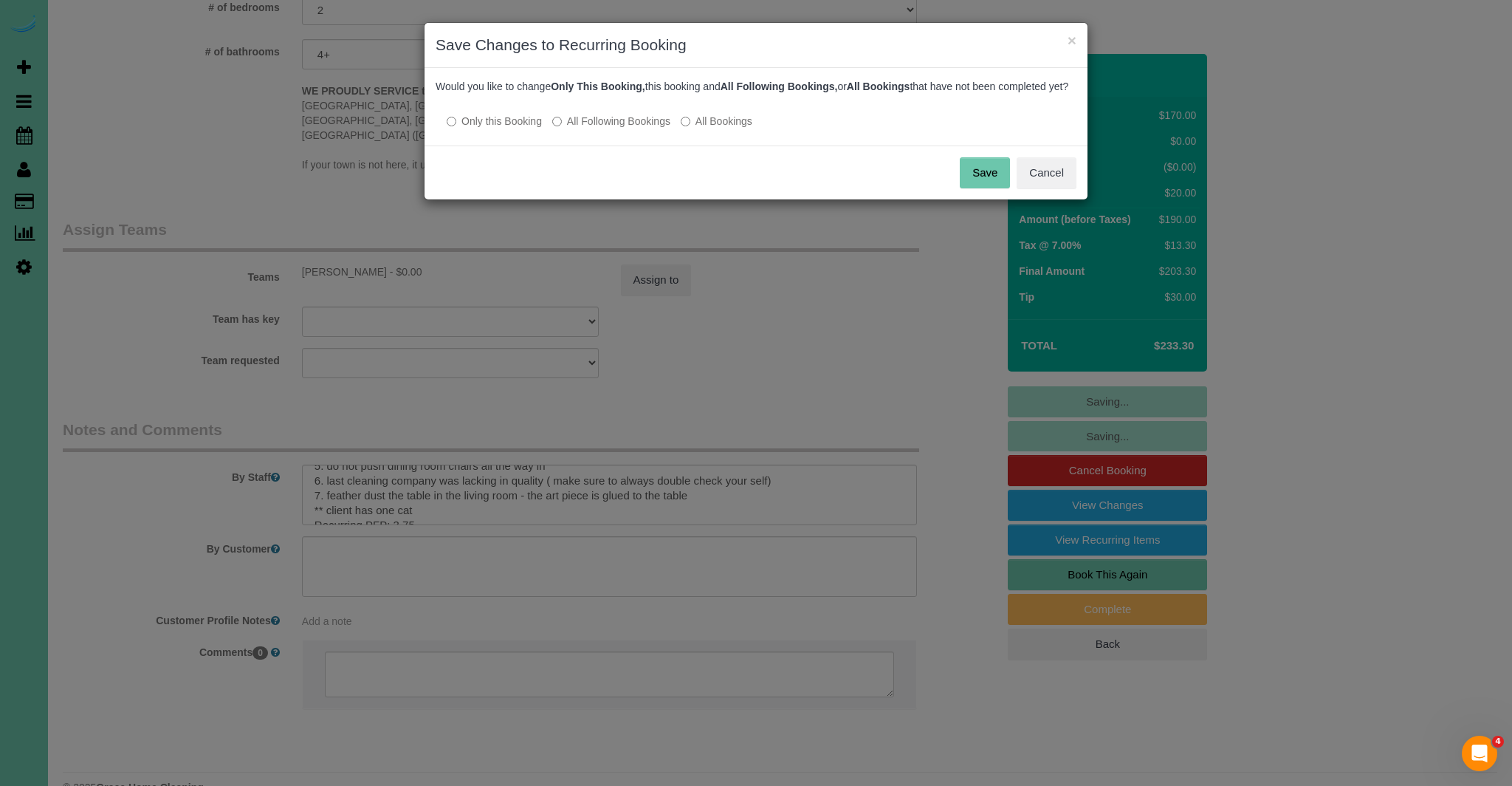
click at [990, 182] on button "Save" at bounding box center [985, 172] width 50 height 31
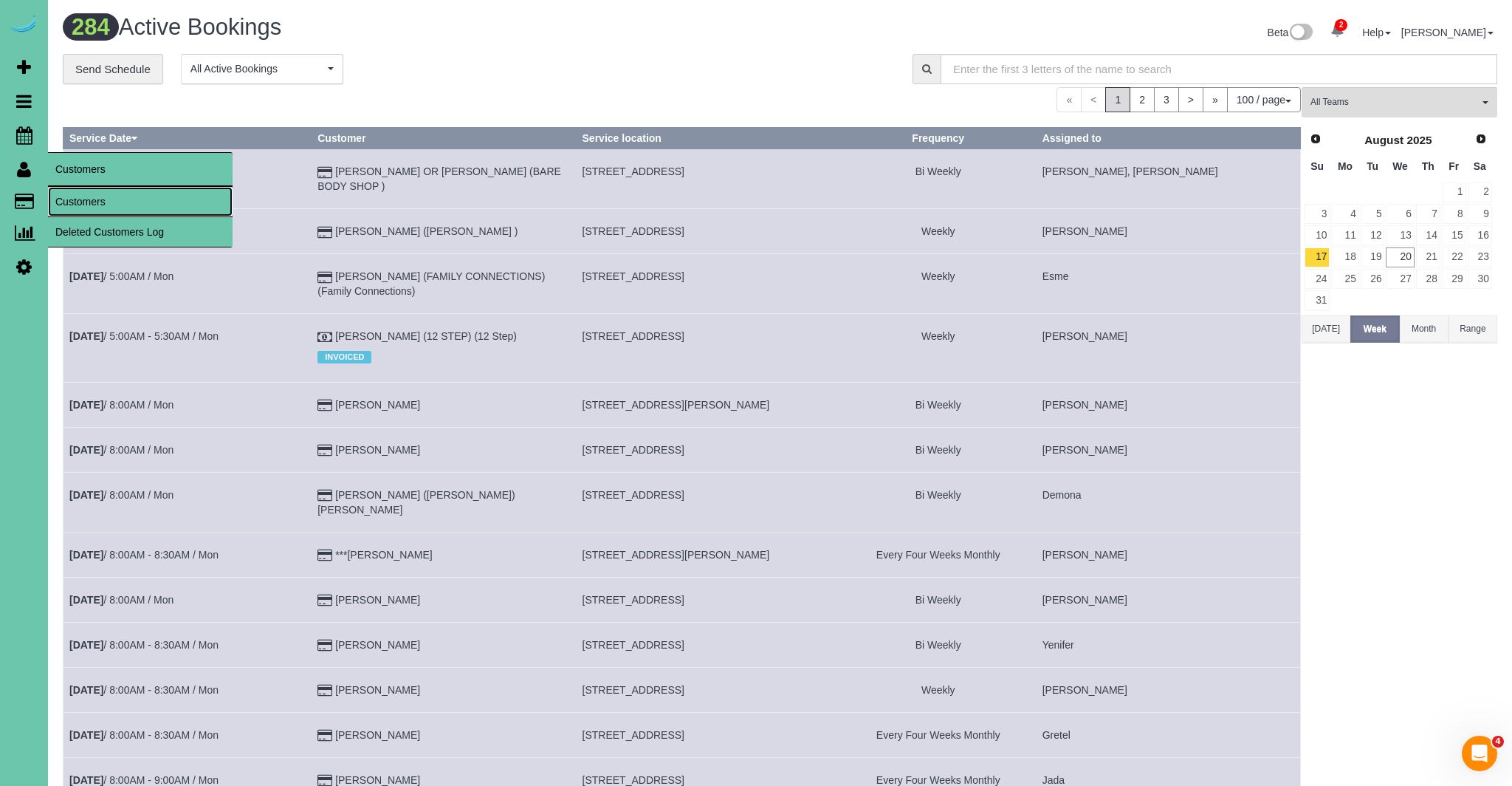
click at [65, 199] on link "Customers" at bounding box center [140, 202] width 185 height 29
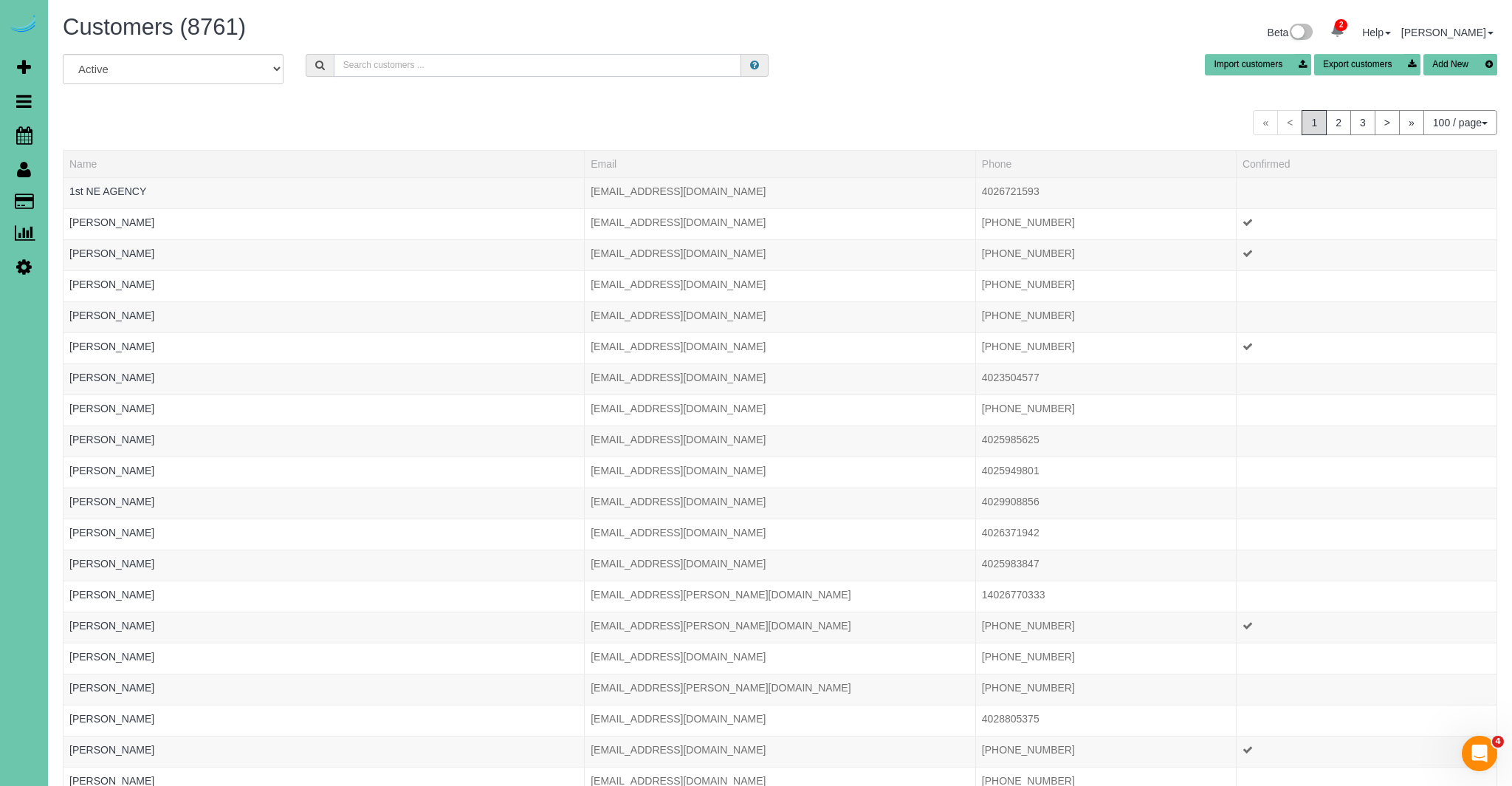
click at [441, 67] on input "text" at bounding box center [538, 65] width 409 height 23
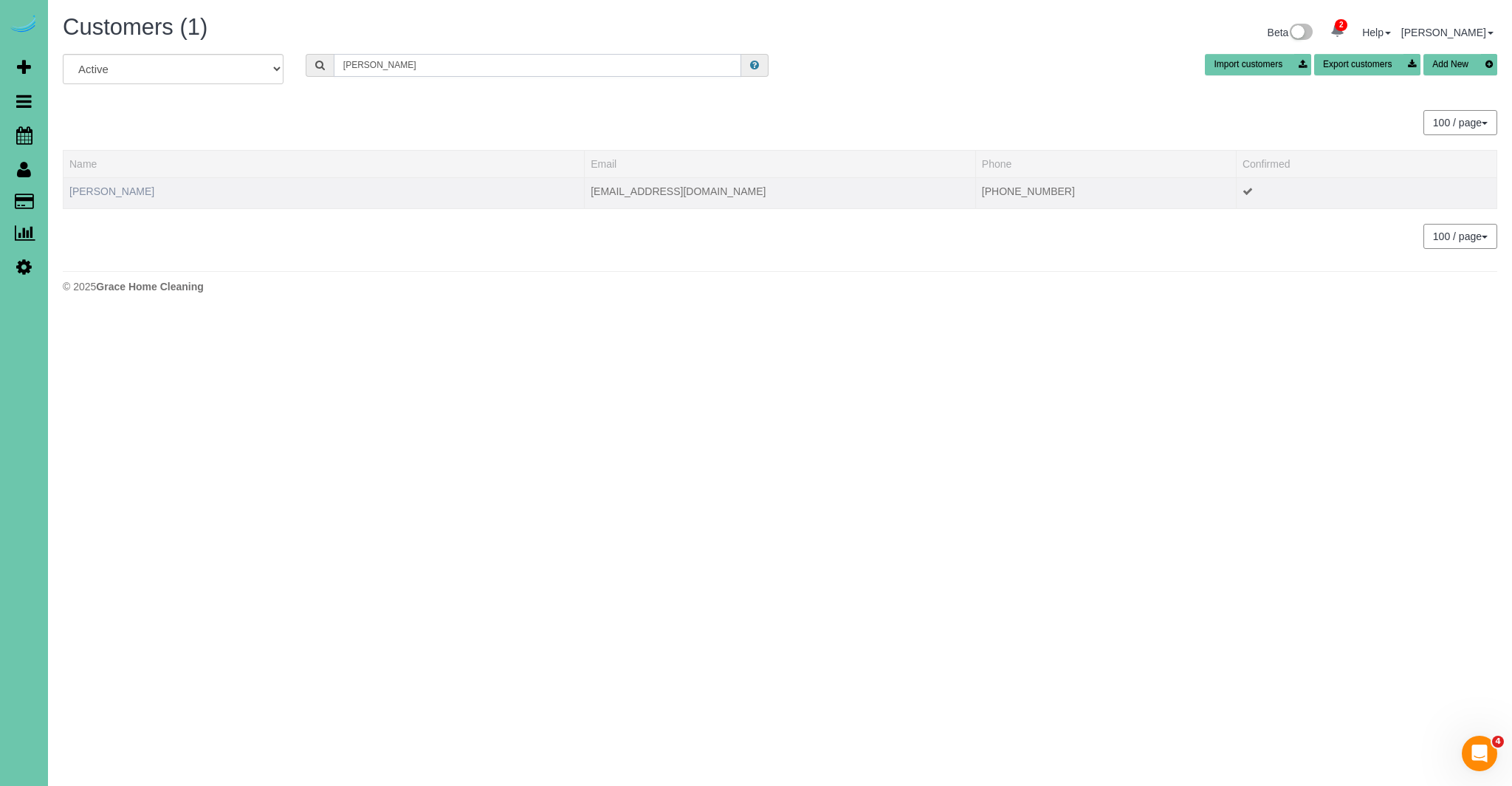
type input "diane hoffman"
click at [102, 189] on link "Diane Hoffman" at bounding box center [112, 191] width 85 height 12
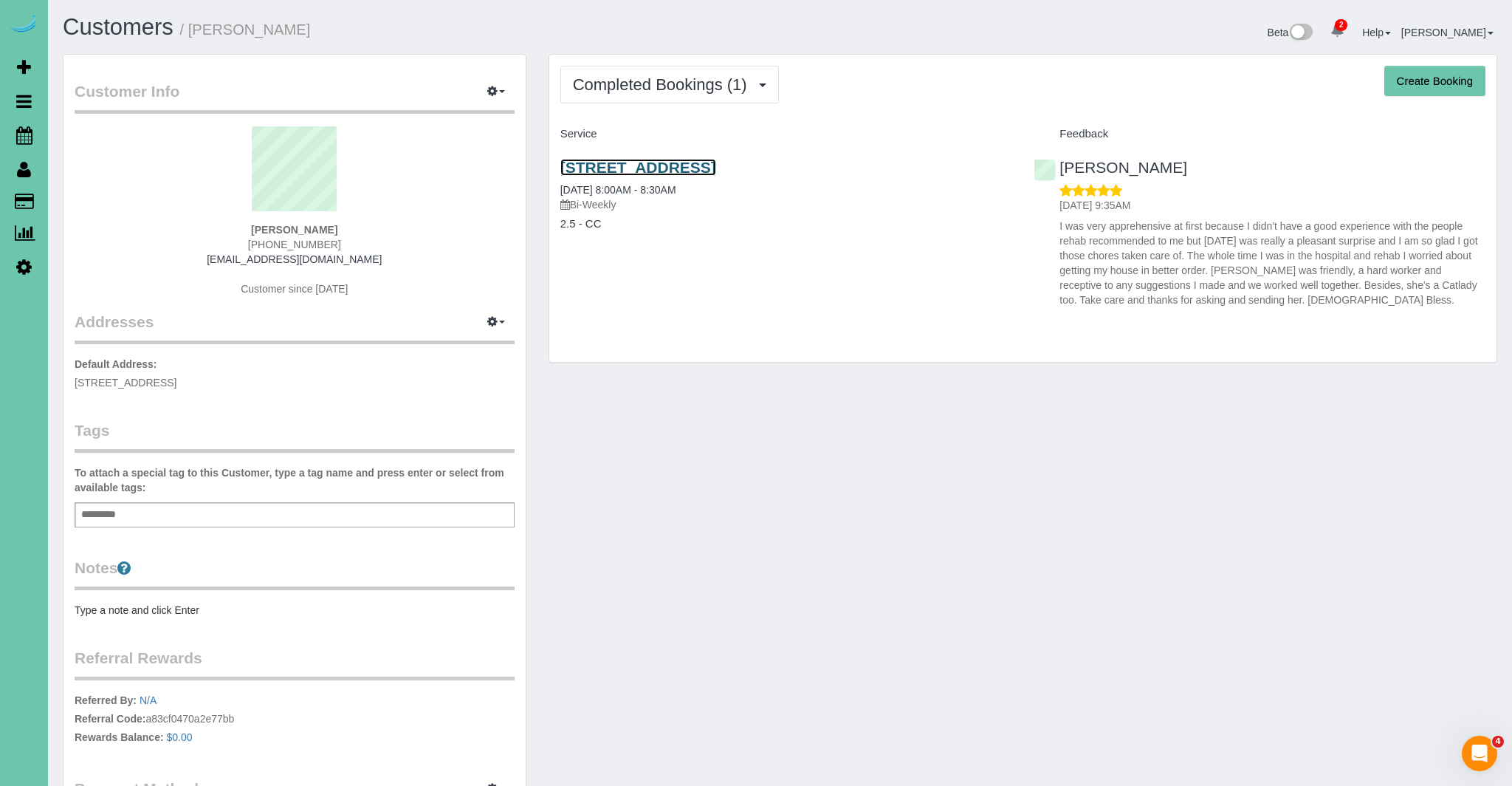
click at [716, 170] on link "8517 C St, Omaha, NE 68124" at bounding box center [638, 167] width 155 height 17
drag, startPoint x: 628, startPoint y: 82, endPoint x: 579, endPoint y: 83, distance: 49.0
click at [627, 83] on span "Completed Bookings (1)" at bounding box center [664, 85] width 182 height 18
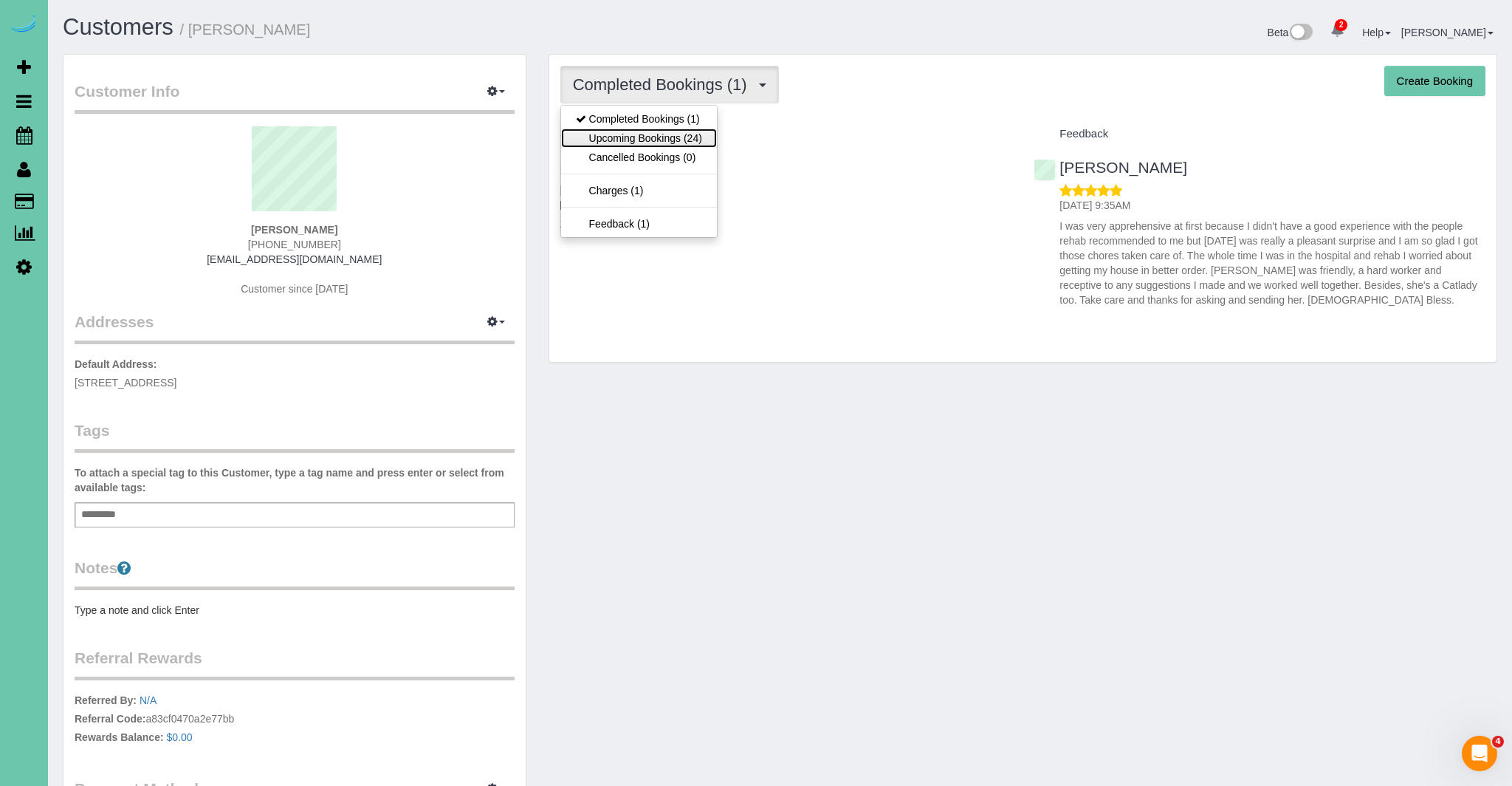
click at [619, 139] on link "Upcoming Bookings (24)" at bounding box center [639, 138] width 155 height 19
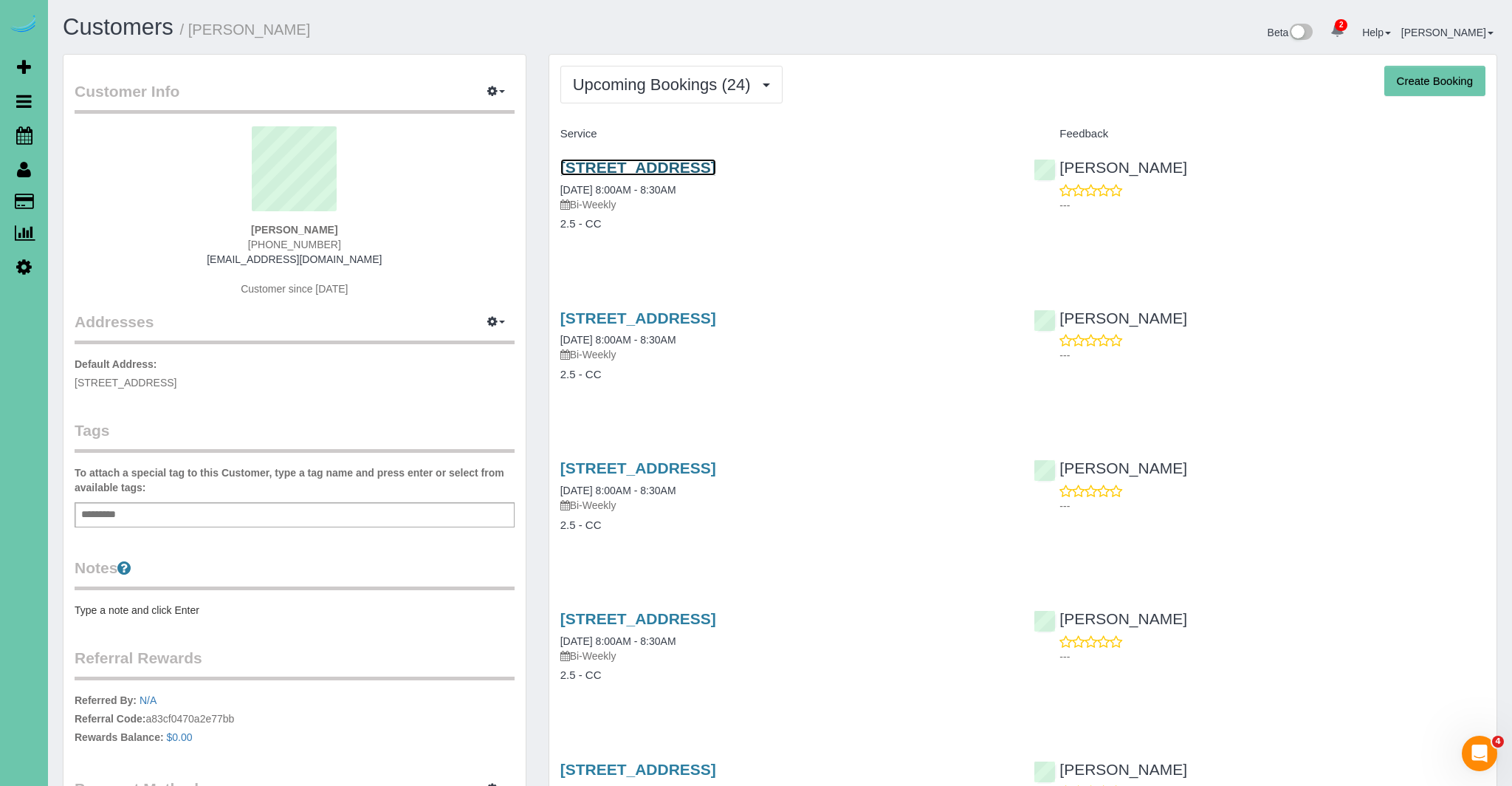
click at [673, 166] on link "8517 C St, Omaha, NE 68124" at bounding box center [638, 167] width 155 height 17
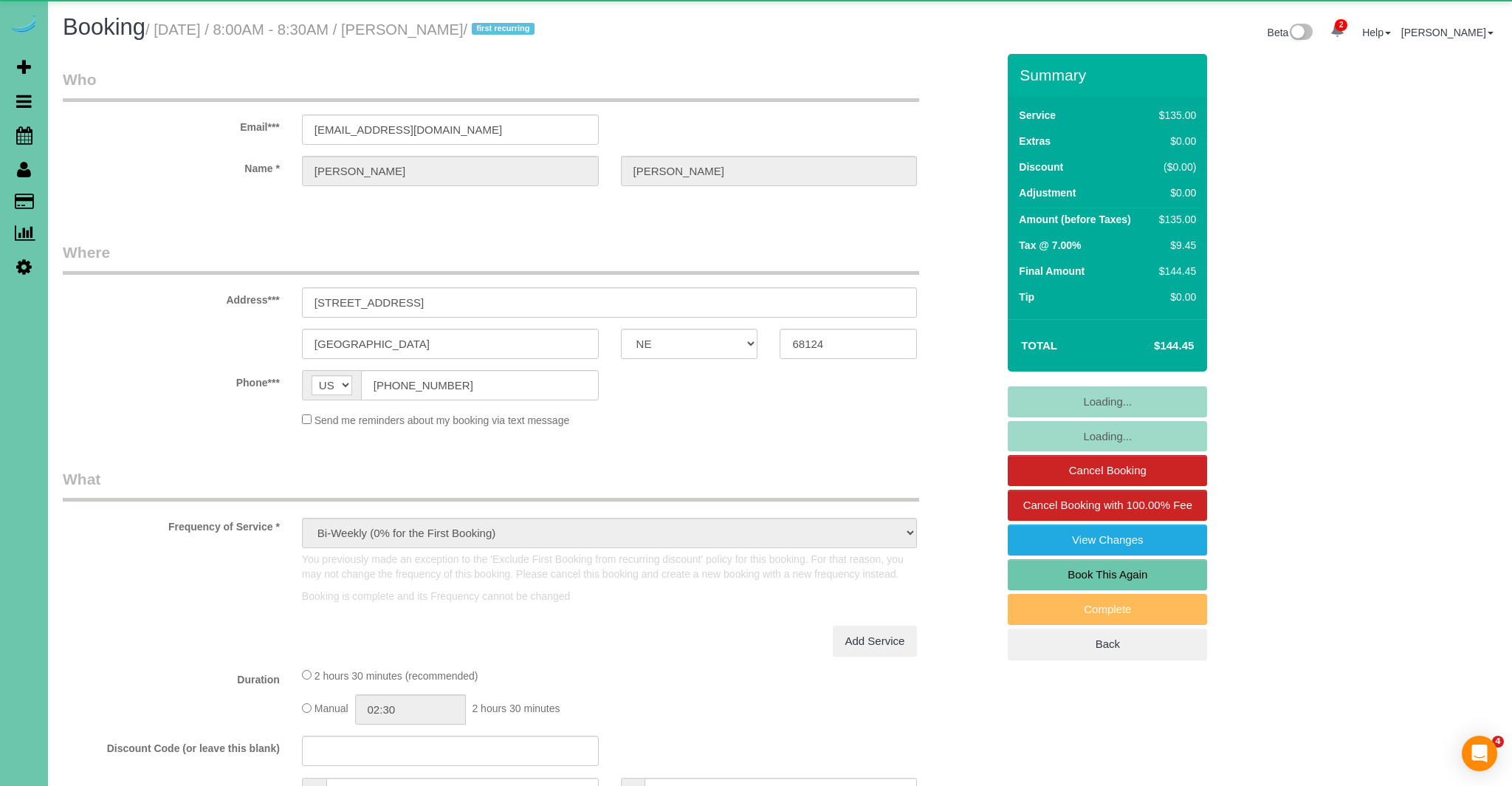
select select "NE"
select select "object:932"
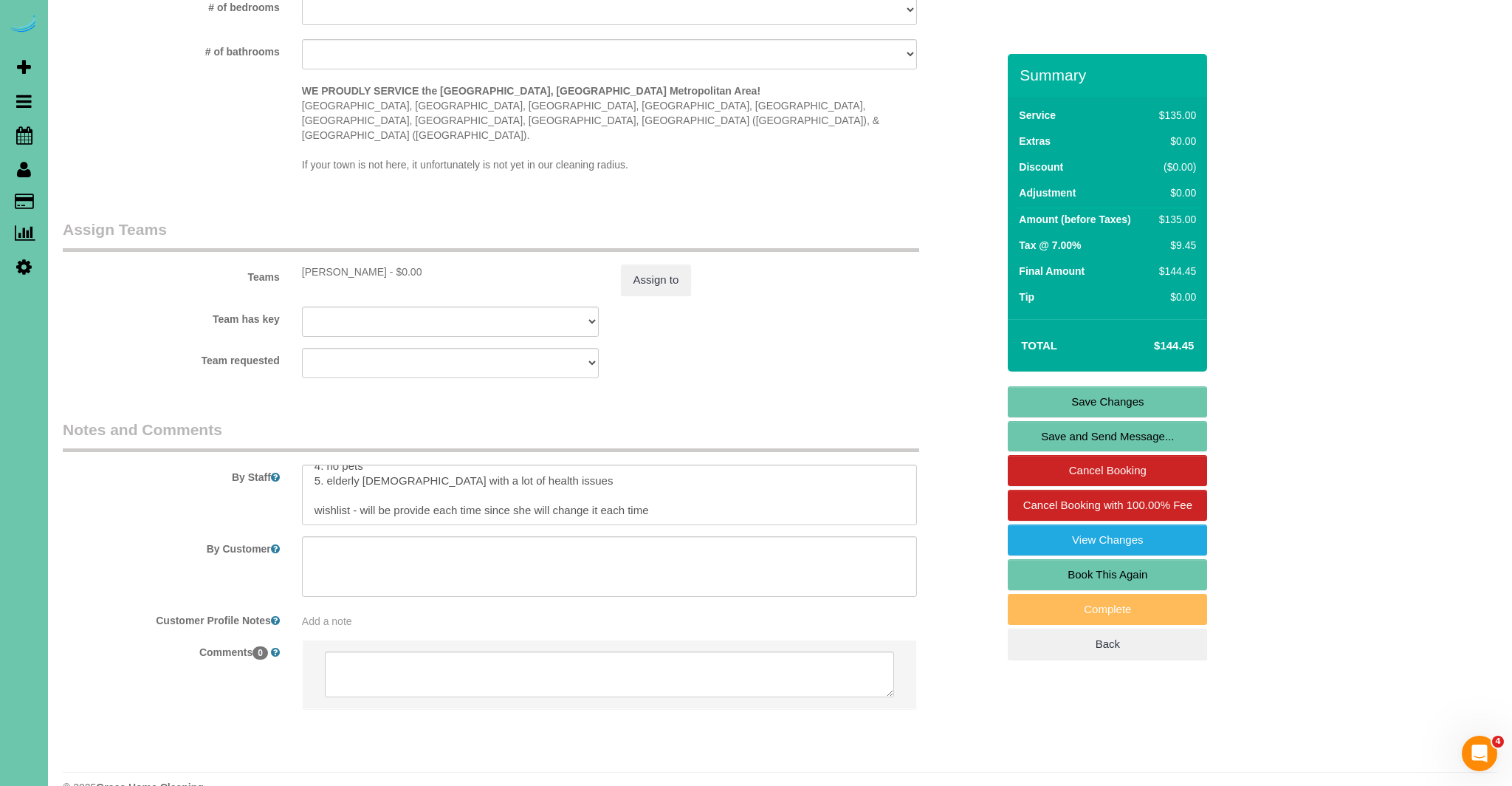
scroll to position [59, 0]
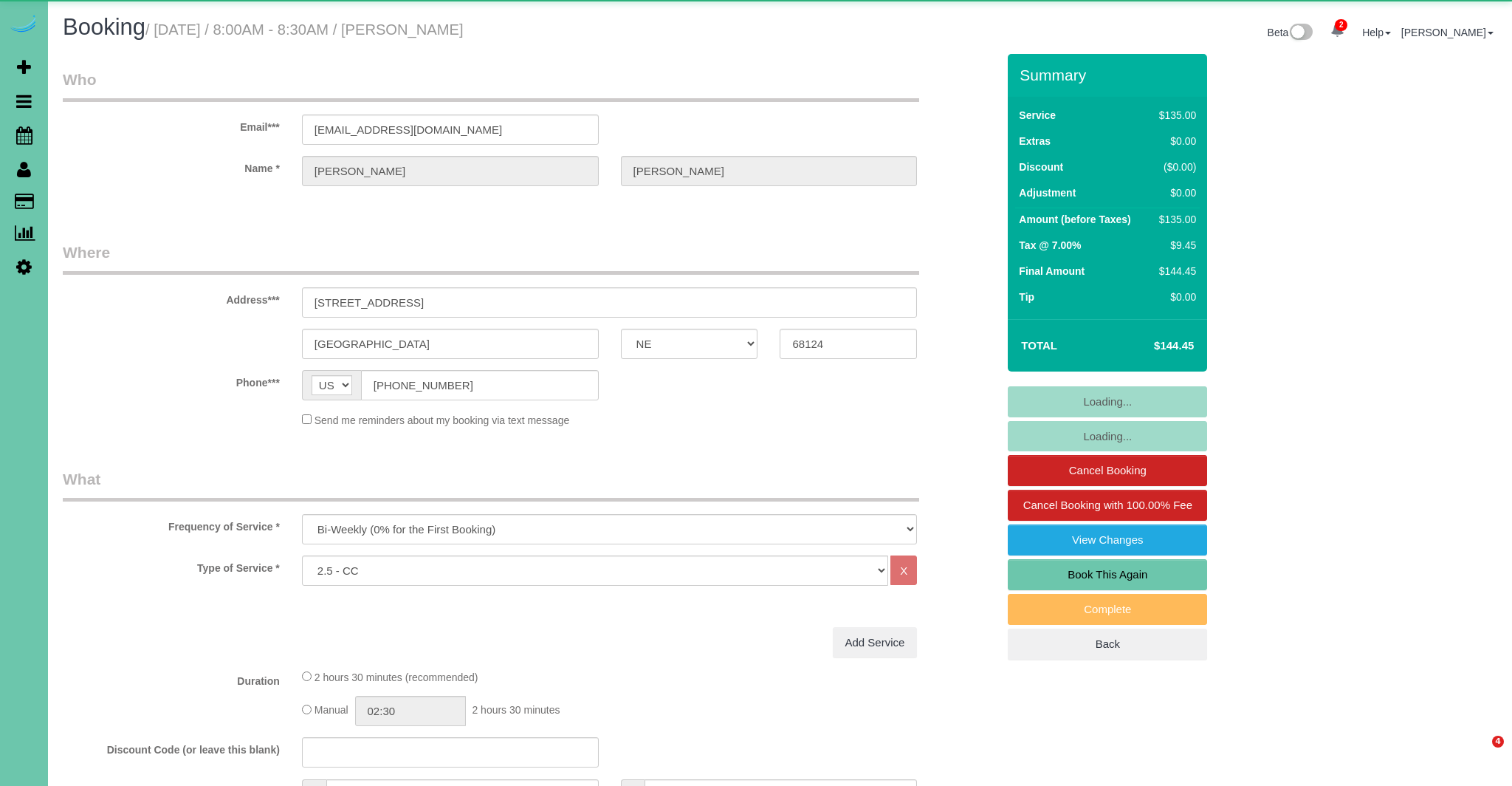
select select "NE"
select select "object:672"
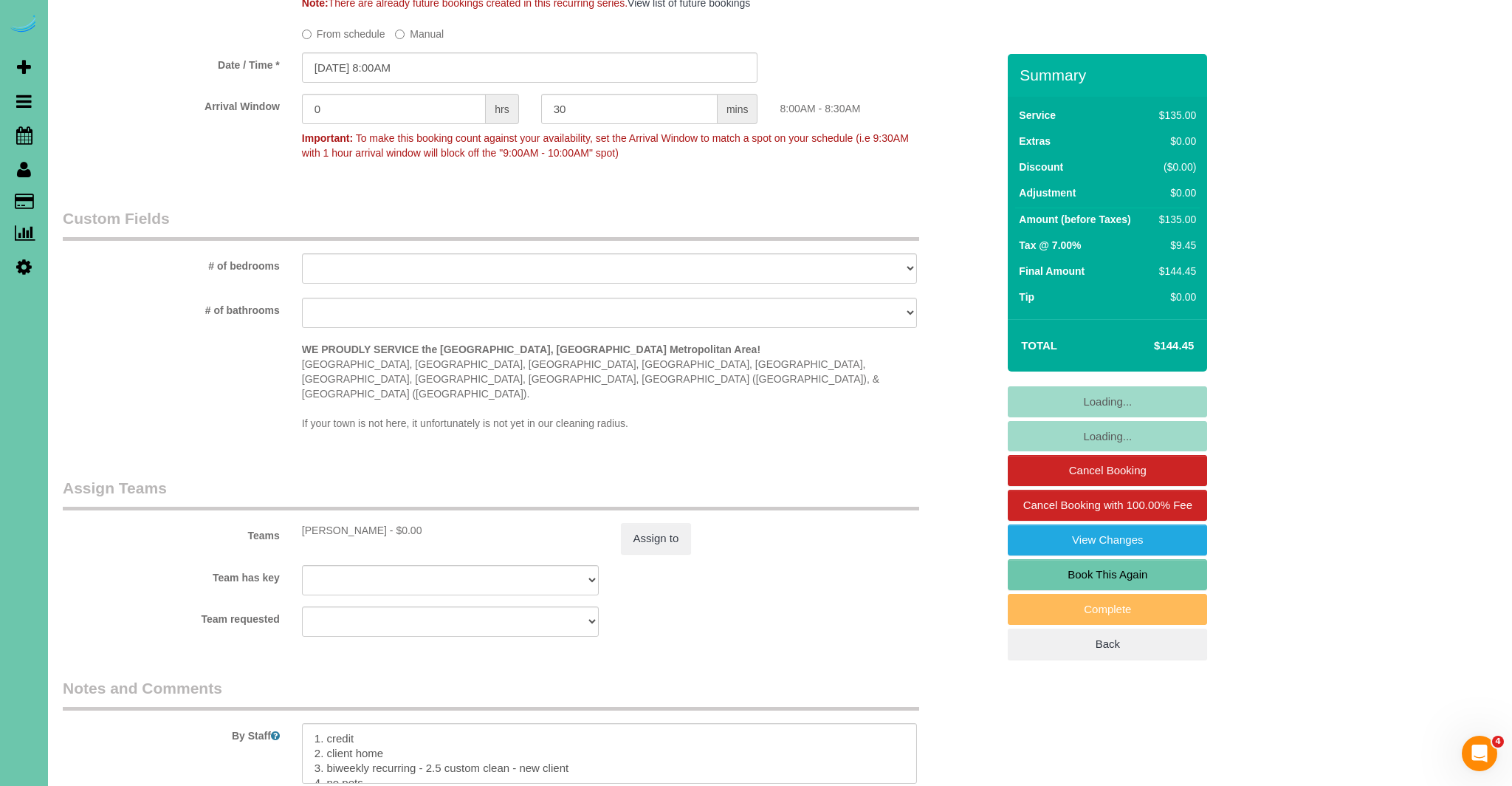
scroll to position [1373, 0]
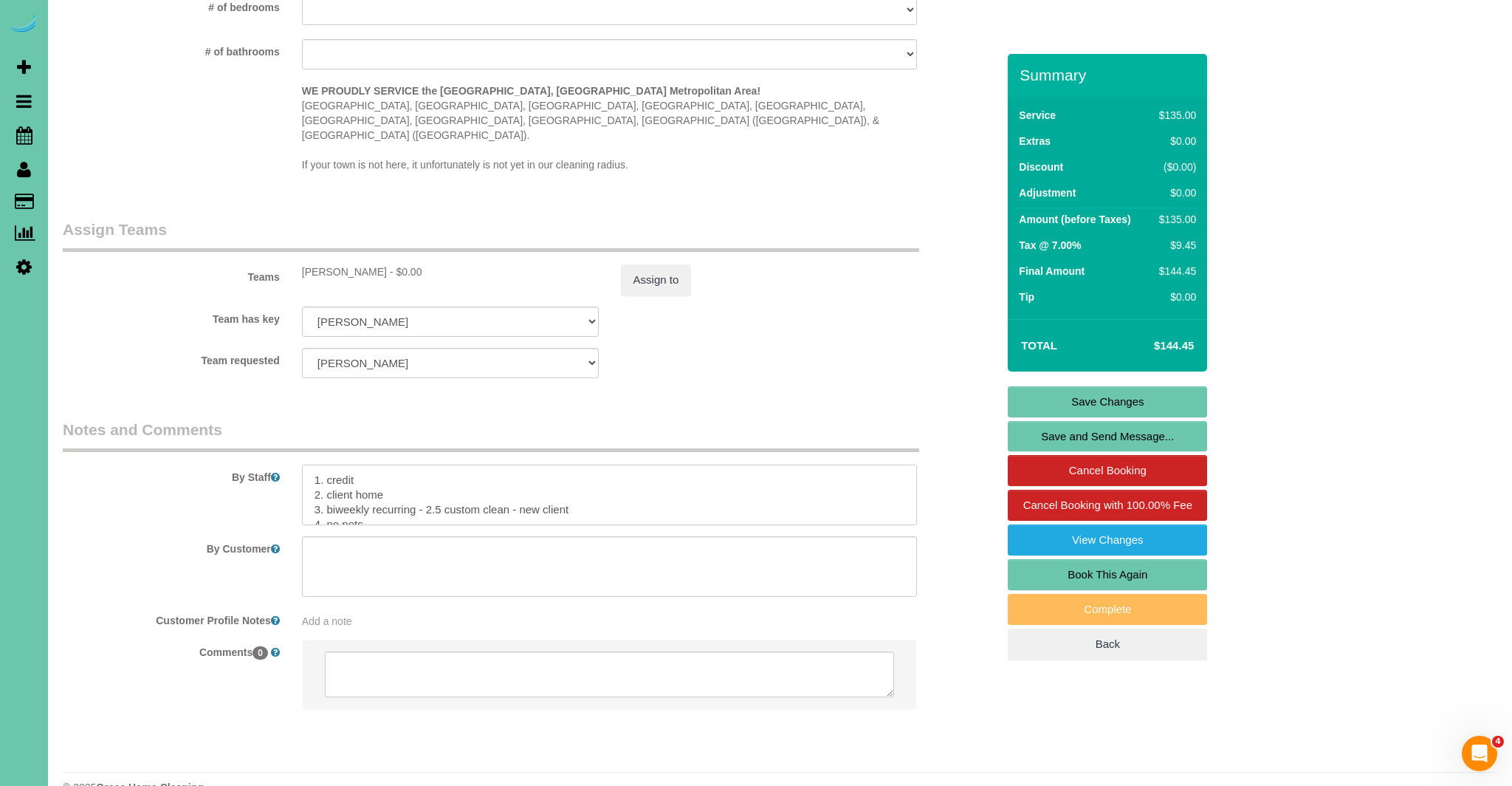
drag, startPoint x: 522, startPoint y: 482, endPoint x: 589, endPoint y: 481, distance: 67.0
click at [589, 481] on textarea at bounding box center [609, 495] width 616 height 61
click at [518, 465] on textarea at bounding box center [609, 495] width 616 height 61
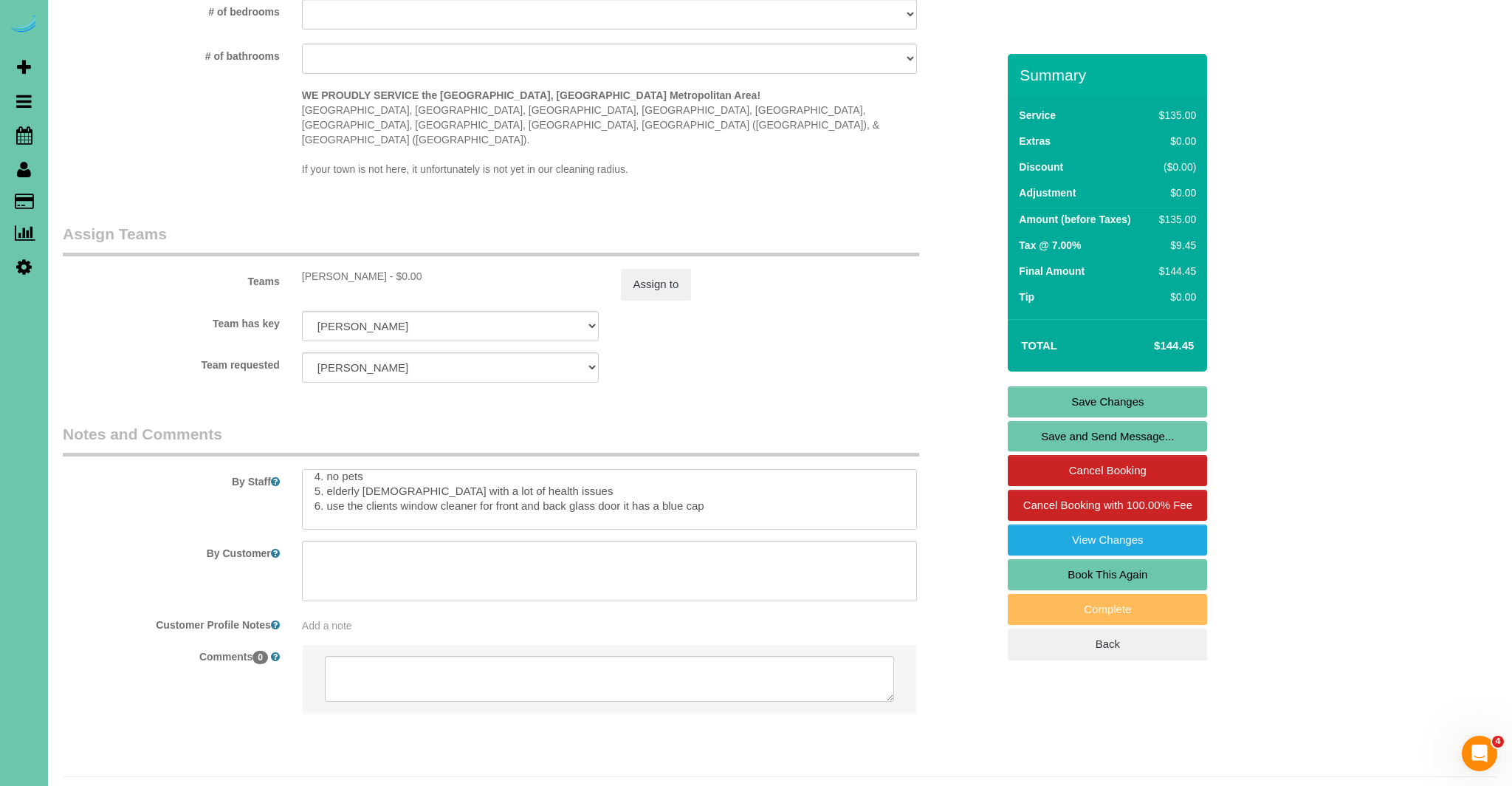
type textarea "1. credit 2. client home 3. biweekly recurring - 2.5 custom clean 4. no pets 5.…"
click at [1140, 406] on link "Save Changes" at bounding box center [1107, 402] width 199 height 31
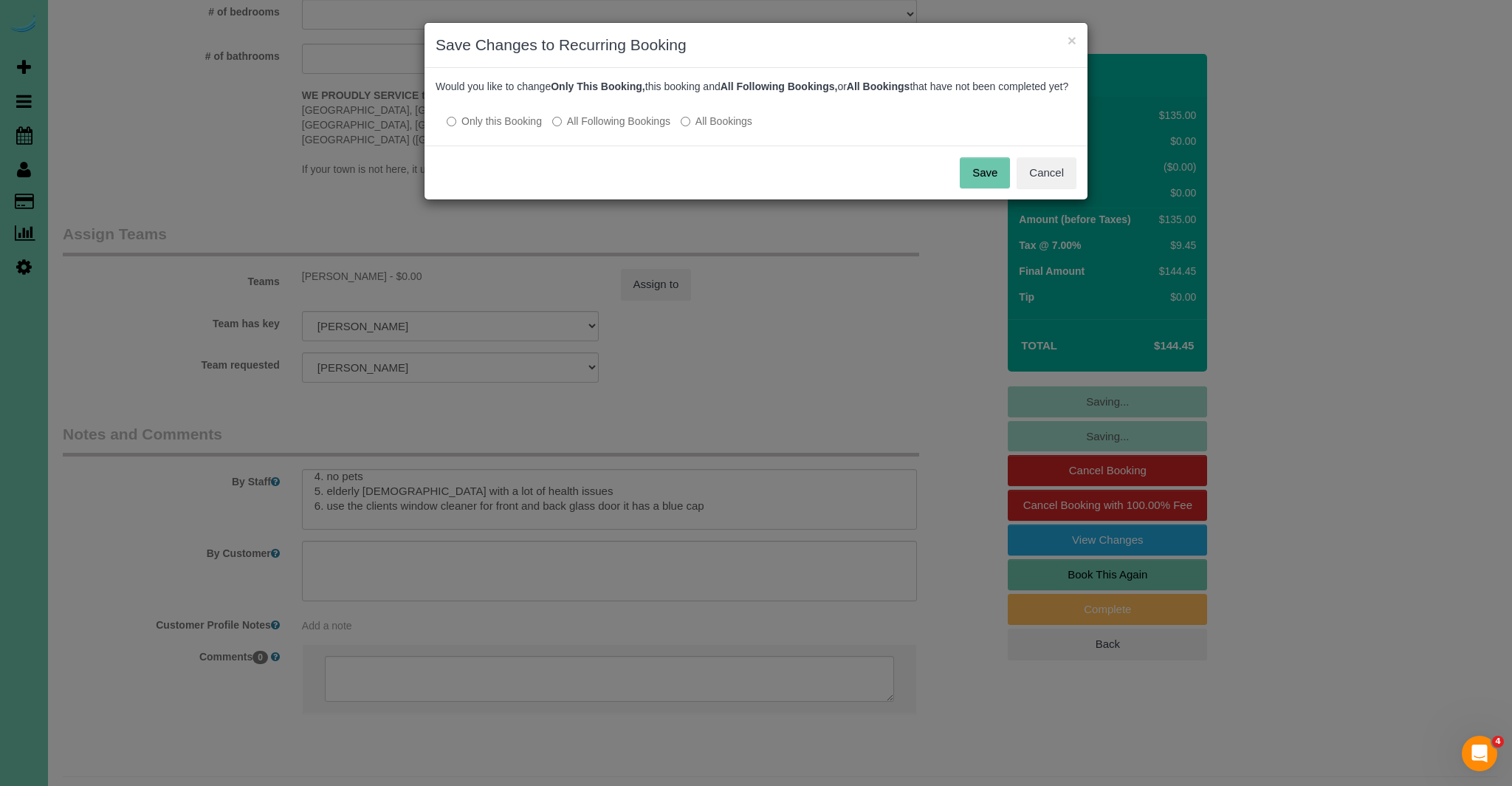
click at [987, 185] on button "Save" at bounding box center [985, 172] width 50 height 31
